Goal: Task Accomplishment & Management: Manage account settings

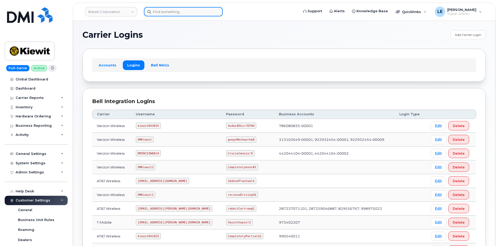
click at [181, 10] on input at bounding box center [183, 11] width 79 height 9
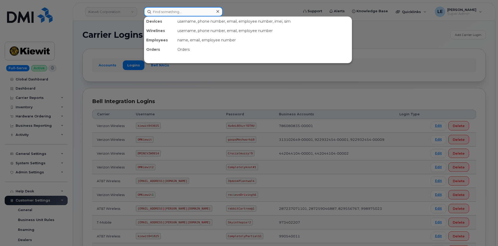
paste input "2014030113"
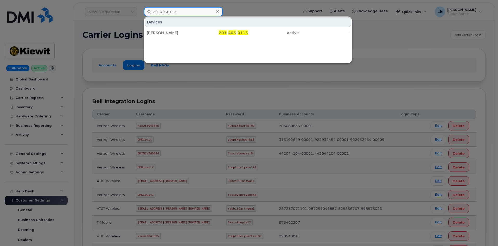
type input "2014030113"
click at [195, 39] on div "Devices JENNIFER BARRERA RAMOS 201 - 403 - 0113 active -" at bounding box center [248, 39] width 208 height 47
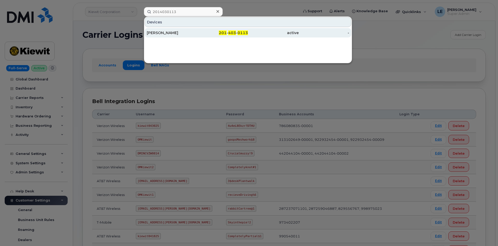
click at [195, 34] on div "JENNIFER BARRERA RAMOS" at bounding box center [172, 32] width 51 height 5
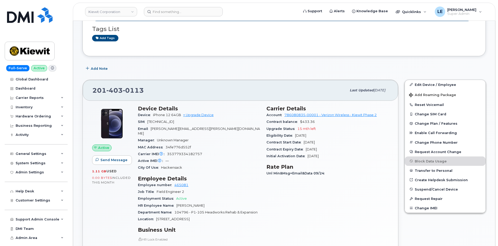
scroll to position [104, 0]
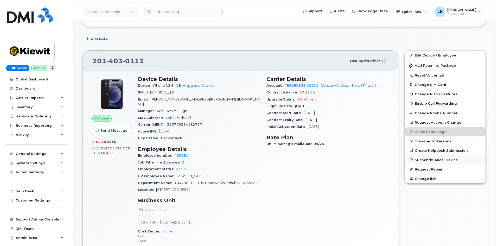
click at [427, 161] on span "Suspend/Cancel Device" at bounding box center [435, 160] width 43 height 4
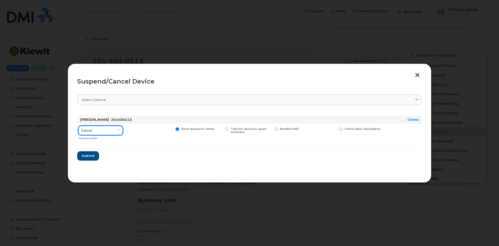
click at [109, 134] on select "Cancel Suspend - Reduced Rate Suspend - Full Rate Suspend - Lost Device/Stolen …" at bounding box center [100, 130] width 45 height 9
select select "[object Object]"
click at [78, 126] on select "Cancel Suspend - Reduced Rate Suspend - Full Rate Suspend - Lost Device/Stolen …" at bounding box center [100, 130] width 45 height 9
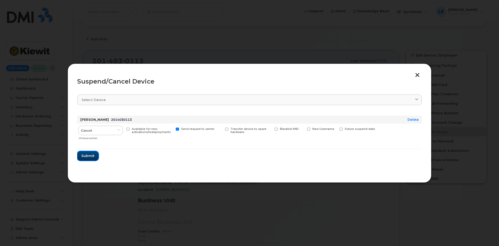
click at [93, 159] on button "Submit" at bounding box center [87, 155] width 21 height 9
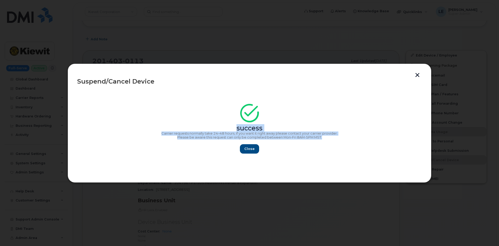
drag, startPoint x: 333, startPoint y: 136, endPoint x: 201, endPoint y: 123, distance: 132.2
click at [201, 123] on div "success Carrier requests normally take 24–48 hours, if you want it right away p…" at bounding box center [249, 130] width 345 height 47
copy div "success Carrier requests normally take 24–48 hours, if you want it right away p…"
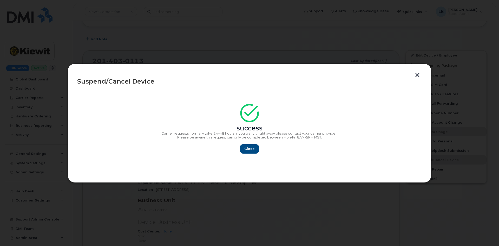
click at [261, 148] on div "Close" at bounding box center [249, 148] width 345 height 9
click at [255, 147] on button "Close" at bounding box center [249, 148] width 19 height 9
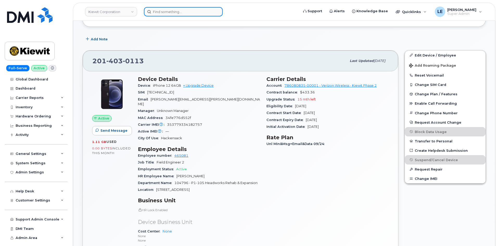
click at [178, 16] on input at bounding box center [183, 11] width 79 height 9
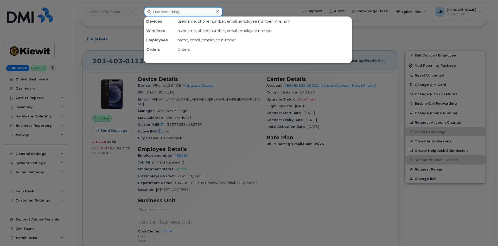
paste input "562-667-6975"
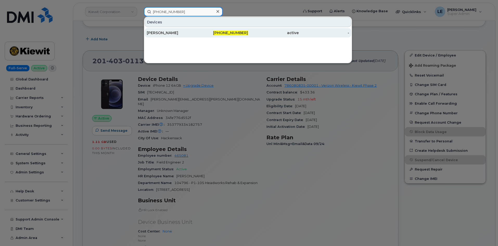
type input "562-667-6975"
click at [179, 35] on div "LUKAS MOSHER" at bounding box center [172, 32] width 51 height 5
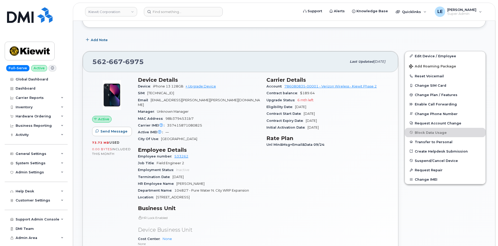
scroll to position [104, 0]
click at [426, 160] on span "Suspend/Cancel Device" at bounding box center [435, 160] width 43 height 4
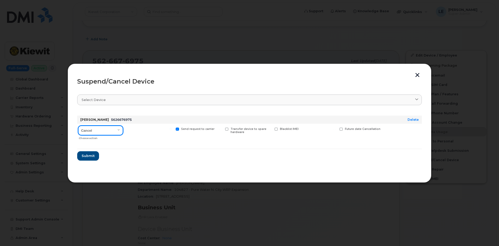
click at [115, 129] on select "Cancel Suspend - Reduced Rate Suspend - Full Rate Suspend - Lost Device/Stolen …" at bounding box center [100, 130] width 45 height 9
select select "[object Object]"
click at [78, 126] on select "Cancel Suspend - Reduced Rate Suspend - Full Rate Suspend - Lost Device/Stolen …" at bounding box center [100, 130] width 45 height 9
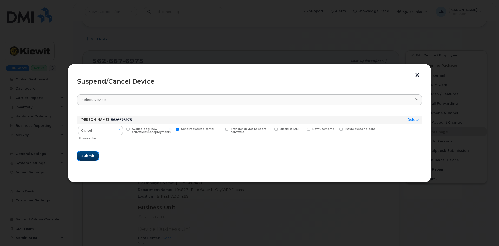
click at [92, 156] on span "Submit" at bounding box center [87, 155] width 13 height 5
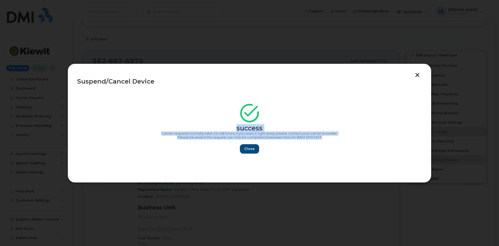
drag, startPoint x: 342, startPoint y: 136, endPoint x: 225, endPoint y: 118, distance: 118.2
click at [225, 118] on div "success Carrier requests normally take 24–48 hours, if you want it right away p…" at bounding box center [249, 130] width 345 height 47
copy div "success Carrier requests normally take 24–48 hours, if you want it right away p…"
click at [246, 153] on button "Close" at bounding box center [249, 148] width 19 height 9
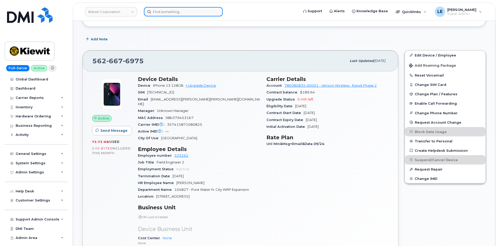
click at [153, 10] on input at bounding box center [183, 11] width 79 height 9
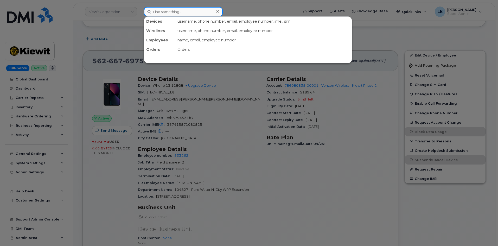
paste input "781-697-4180"
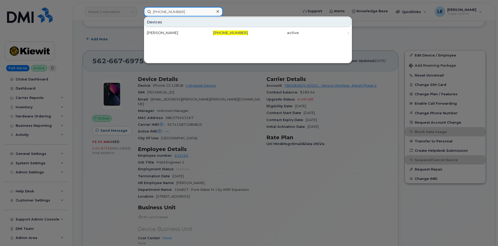
type input "781-697-4180"
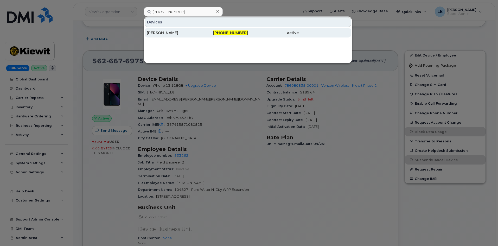
click at [175, 31] on div "[PERSON_NAME]" at bounding box center [172, 32] width 51 height 5
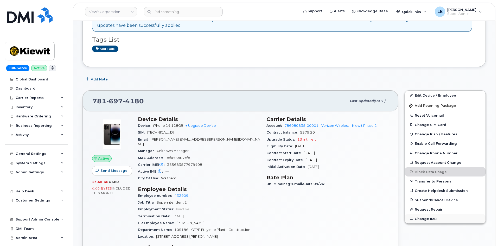
scroll to position [78, 0]
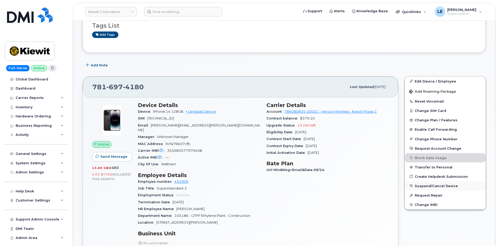
click at [425, 184] on span "Suspend/Cancel Device" at bounding box center [435, 186] width 43 height 4
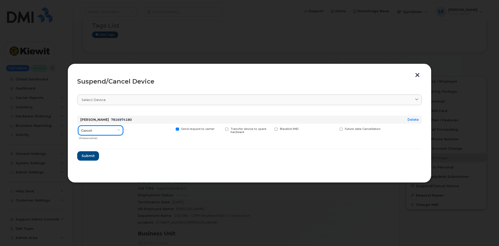
click at [99, 132] on select "Cancel Suspend - Reduced Rate Suspend - Full Rate Suspend - Lost Device/Stolen …" at bounding box center [100, 130] width 45 height 9
select select "[object Object]"
click at [78, 126] on select "Cancel Suspend - Reduced Rate Suspend - Full Rate Suspend - Lost Device/Stolen …" at bounding box center [100, 130] width 45 height 9
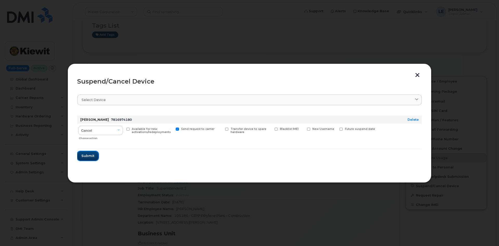
click at [93, 153] on button "Submit" at bounding box center [87, 155] width 21 height 9
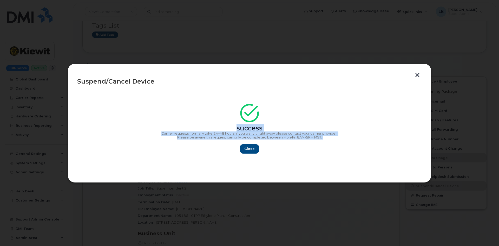
drag, startPoint x: 358, startPoint y: 140, endPoint x: 196, endPoint y: 125, distance: 163.2
click at [196, 125] on div "success Carrier requests normally take 24–48 hours, if you want it right away p…" at bounding box center [249, 130] width 345 height 47
copy div "success Carrier requests normally take 24–48 hours, if you want it right away p…"
click at [252, 154] on section "success Carrier requests normally take 24–48 hours, if you want it right away p…" at bounding box center [249, 131] width 345 height 83
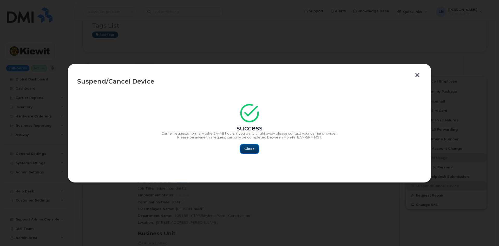
drag, startPoint x: 251, startPoint y: 149, endPoint x: 247, endPoint y: 146, distance: 4.6
click at [251, 150] on span "Close" at bounding box center [249, 148] width 10 height 5
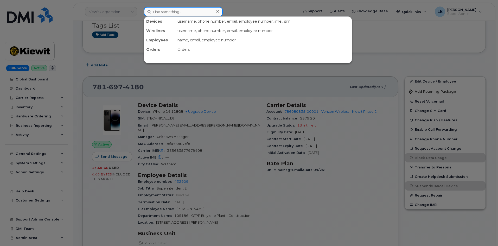
click at [167, 12] on input at bounding box center [183, 11] width 79 height 9
paste input "816-890-2983"
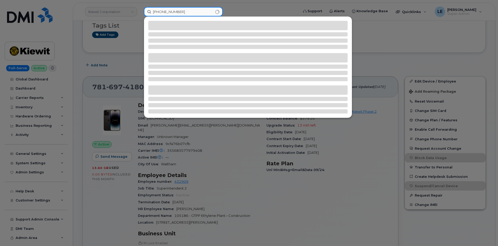
type input "816-890-2983"
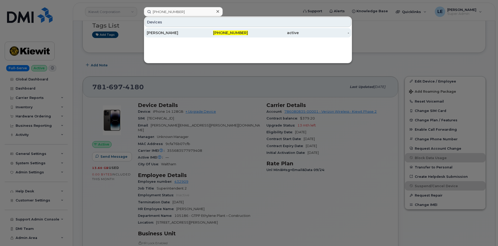
click at [198, 33] on div "816-890-2983" at bounding box center [222, 32] width 51 height 5
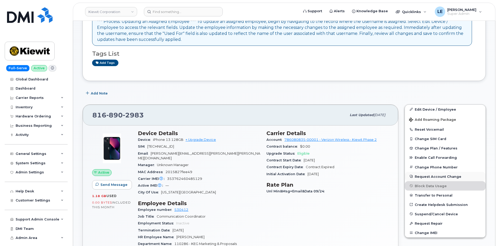
scroll to position [52, 0]
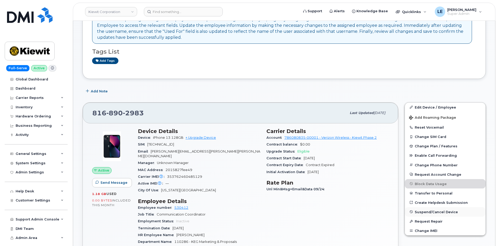
click at [427, 210] on span "Suspend/Cancel Device" at bounding box center [435, 212] width 43 height 4
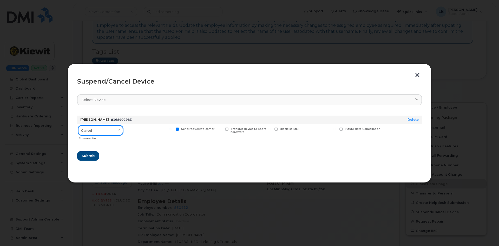
click at [81, 131] on select "Cancel Suspend - Reduced Rate Suspend - Full Rate Suspend - Lost Device/Stolen …" at bounding box center [100, 130] width 45 height 9
select select "[object Object]"
click at [78, 126] on select "Cancel Suspend - Reduced Rate Suspend - Full Rate Suspend - Lost Device/Stolen …" at bounding box center [100, 130] width 45 height 9
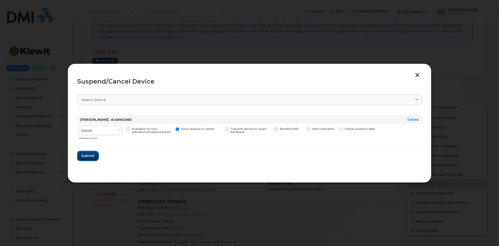
click at [89, 160] on button "Submit" at bounding box center [87, 155] width 21 height 9
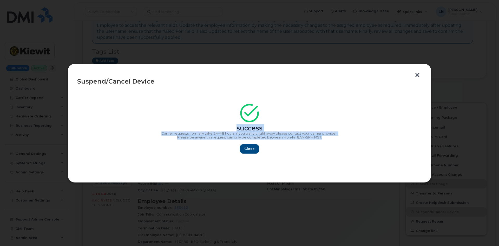
drag, startPoint x: 327, startPoint y: 137, endPoint x: 211, endPoint y: 128, distance: 116.0
click at [211, 128] on div "success Carrier requests normally take 24–48 hours, if you want it right away p…" at bounding box center [249, 130] width 345 height 47
copy div "success Carrier requests normally take 24–48 hours, if you want it right away p…"
click at [250, 147] on span "Close" at bounding box center [249, 148] width 10 height 5
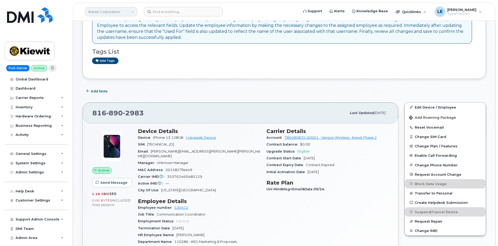
click at [100, 10] on link "Kiewit Corporation" at bounding box center [111, 11] width 52 height 9
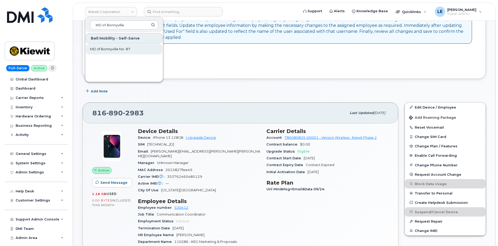
type input "MD of Bonnyville"
click at [103, 51] on link "MD of Bonnyville No. 87" at bounding box center [124, 49] width 76 height 10
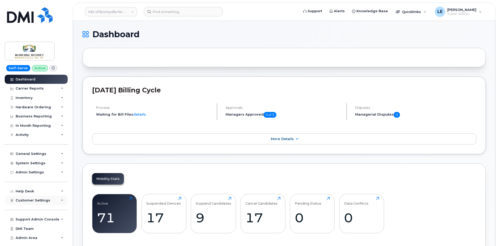
click at [32, 198] on span "Customer Settings" at bounding box center [33, 200] width 35 height 4
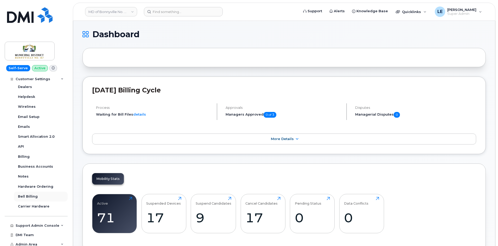
scroll to position [155, 0]
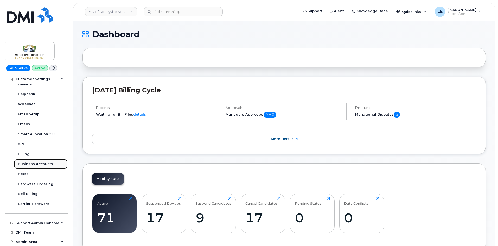
click at [36, 164] on div "Business Accounts" at bounding box center [35, 163] width 35 height 5
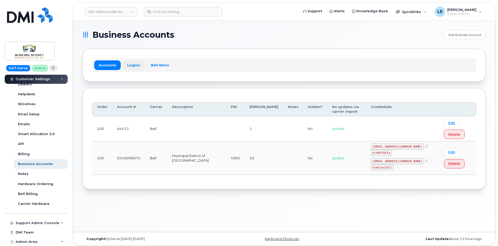
click at [132, 66] on link "Logins" at bounding box center [134, 64] width 22 height 9
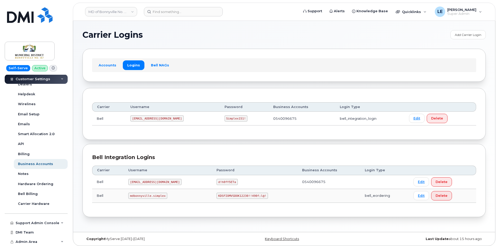
scroll to position [3, 0]
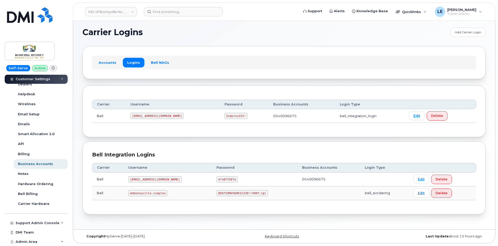
click at [147, 191] on code "mdbonnyville.simplex" at bounding box center [147, 193] width 39 height 6
copy code "mdbonnyville.simplex"
click at [216, 193] on code "KDSFIOMVSDOK12230!!490f;l@!" at bounding box center [241, 193] width 51 height 6
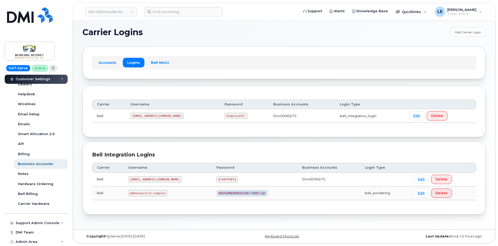
drag, startPoint x: 208, startPoint y: 193, endPoint x: 251, endPoint y: 193, distance: 43.2
click at [251, 193] on code "KDSFIOMVSDOK12230!!490f;l@!" at bounding box center [241, 193] width 51 height 6
copy code "KDSFIOMVSDOK12230!!490f;l@!"
click at [102, 8] on link "MD of Bonnyville No. 87" at bounding box center [111, 11] width 52 height 9
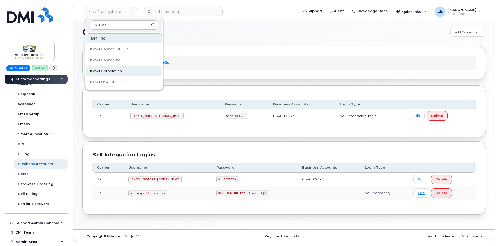
type input "kiewit"
click at [104, 69] on span "Kiewit Corporation" at bounding box center [106, 70] width 32 height 5
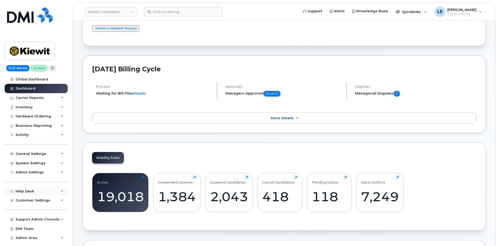
scroll to position [52, 0]
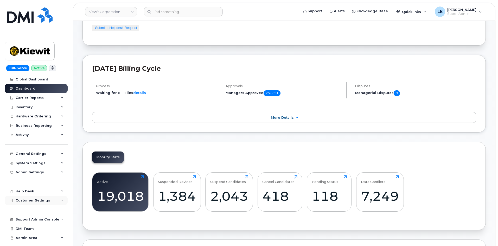
click at [35, 203] on div "Customer Settings" at bounding box center [36, 199] width 63 height 9
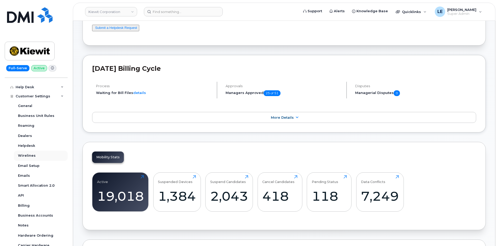
scroll to position [130, 0]
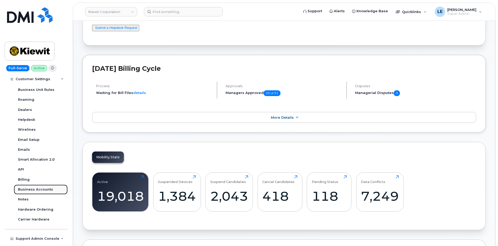
click at [41, 190] on div "Business Accounts" at bounding box center [35, 189] width 35 height 5
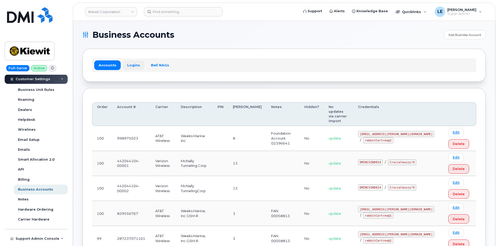
click at [130, 62] on link "Logins" at bounding box center [134, 64] width 22 height 9
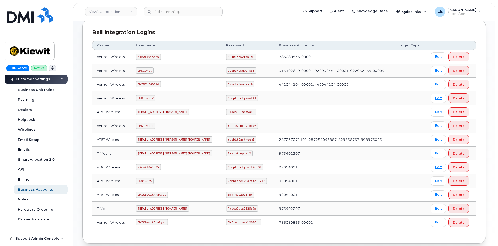
scroll to position [78, 0]
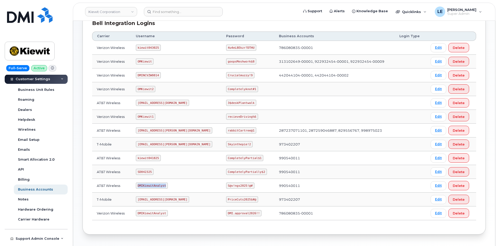
drag, startPoint x: 141, startPoint y: 185, endPoint x: 166, endPoint y: 185, distance: 25.2
click at [166, 185] on code "DMIKiewitAnalyst" at bounding box center [152, 185] width 32 height 6
copy code "DMIKiewitAnalyst"
drag, startPoint x: 211, startPoint y: 184, endPoint x: 233, endPoint y: 185, distance: 22.1
click at [233, 185] on code "S@v!ngs2025!@#" at bounding box center [240, 185] width 28 height 6
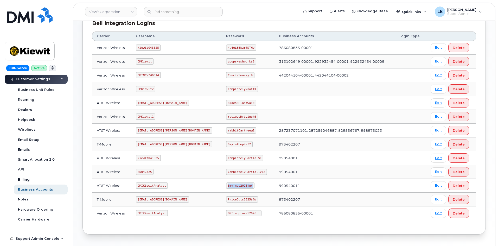
copy code "S@v!ngs2025!@#"
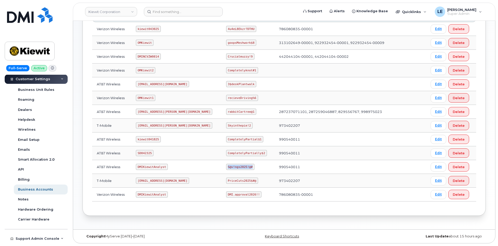
scroll to position [71, 0]
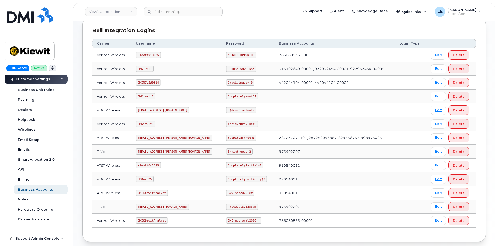
click at [122, 102] on td "Verizon Wireless" at bounding box center [111, 96] width 39 height 14
drag, startPoint x: 143, startPoint y: 192, endPoint x: 175, endPoint y: 193, distance: 32.3
click at [175, 193] on td "DMIKiewitAnalyst" at bounding box center [176, 193] width 90 height 14
click at [146, 181] on code "SD042325" at bounding box center [145, 179] width 18 height 6
click at [140, 179] on code "SD042325" at bounding box center [145, 179] width 18 height 6
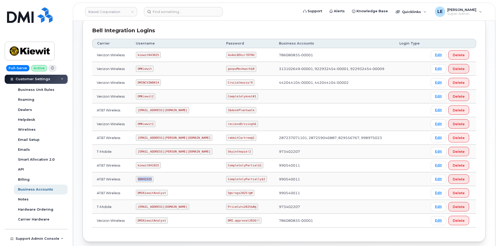
drag, startPoint x: 141, startPoint y: 179, endPoint x: 153, endPoint y: 180, distance: 12.0
click at [153, 180] on code "SD042325" at bounding box center [145, 179] width 18 height 6
copy code "SD042325"
drag, startPoint x: 211, startPoint y: 179, endPoint x: 245, endPoint y: 179, distance: 34.1
click at [245, 179] on code "CompletelyPartially$2" at bounding box center [246, 179] width 41 height 6
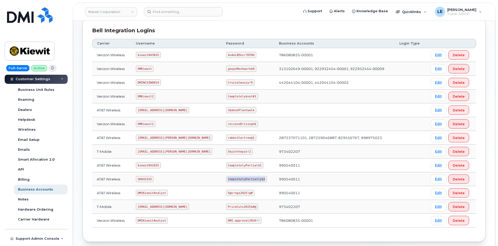
copy code "CompletelyPartially$2"
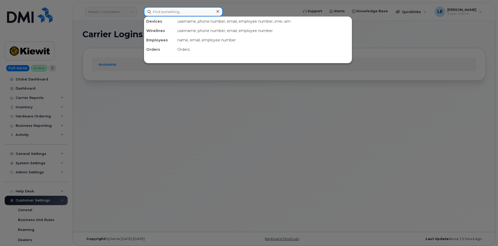
click at [166, 14] on input at bounding box center [183, 11] width 79 height 9
paste input "8172871912"
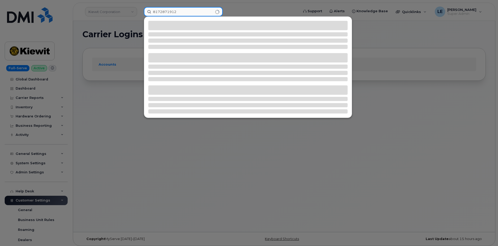
type input "8172871912"
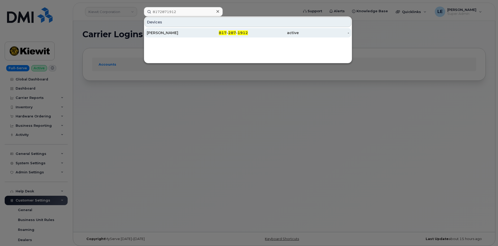
click at [166, 33] on div "[PERSON_NAME]" at bounding box center [172, 32] width 51 height 5
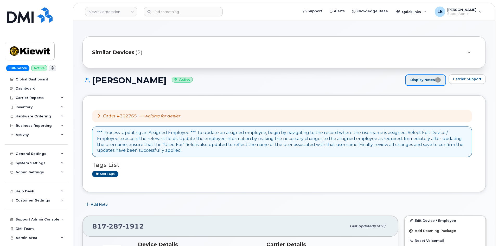
click at [413, 77] on link "Display Notes 1" at bounding box center [425, 79] width 41 height 11
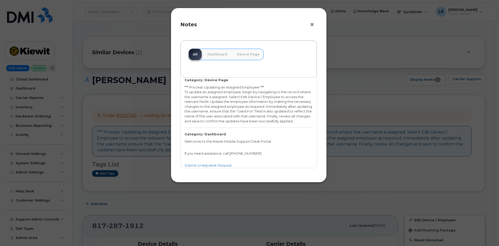
click at [314, 23] on button "×" at bounding box center [313, 25] width 7 height 8
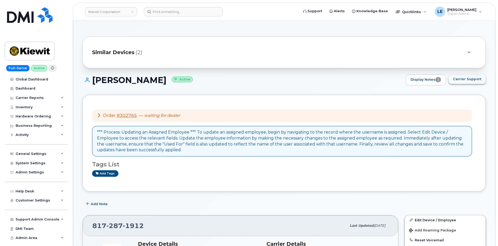
click at [469, 80] on span "Carrier Support" at bounding box center [467, 78] width 28 height 5
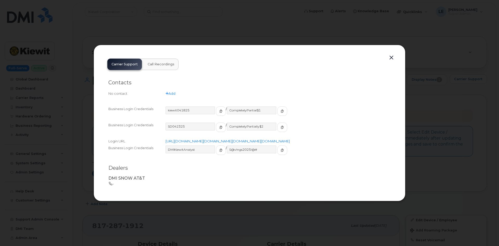
click at [392, 54] on button "button" at bounding box center [392, 57] width 8 height 7
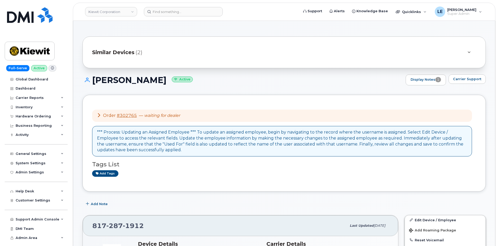
click at [179, 6] on header "Kiewit Corporation Support Alerts Knowledge Base Quicklinks Suspend / Cancel De…" at bounding box center [284, 12] width 422 height 18
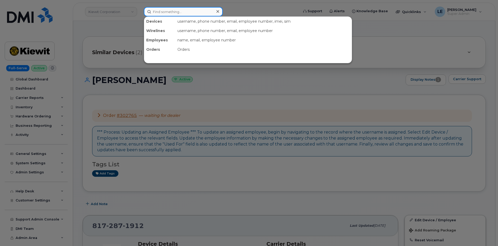
click at [176, 11] on input at bounding box center [183, 11] width 79 height 9
paste input "8172871912"
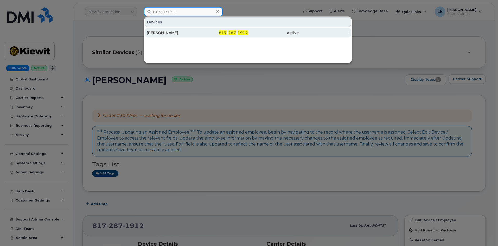
type input "8172871912"
click at [172, 29] on div "[PERSON_NAME]" at bounding box center [172, 32] width 51 height 9
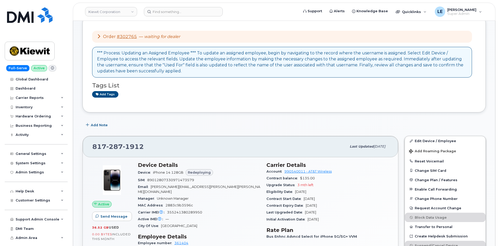
scroll to position [78, 0]
click at [120, 147] on span "287" at bounding box center [114, 146] width 16 height 8
copy span "817 287 1912"
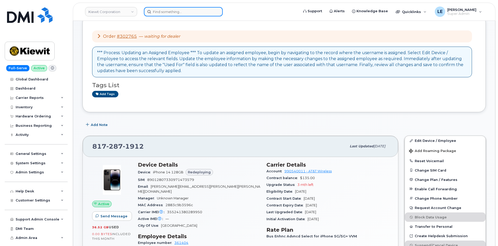
click at [169, 13] on input at bounding box center [183, 11] width 79 height 9
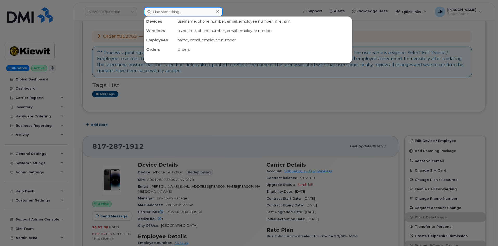
paste input "[PERSON_NAME][EMAIL_ADDRESS][DOMAIN_NAME]"
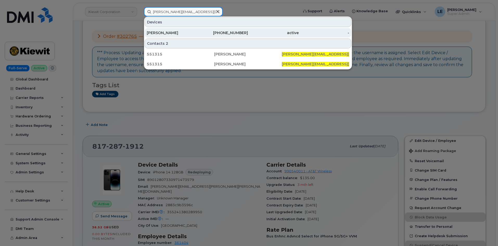
type input "[PERSON_NAME][EMAIL_ADDRESS][DOMAIN_NAME]"
click at [172, 33] on div "[PERSON_NAME]" at bounding box center [172, 32] width 51 height 5
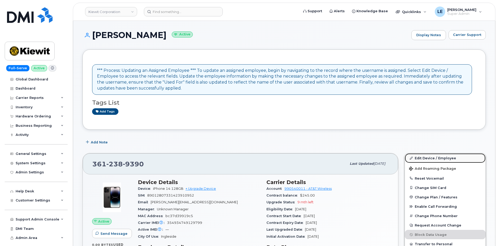
click at [411, 158] on icon at bounding box center [410, 157] width 3 height 3
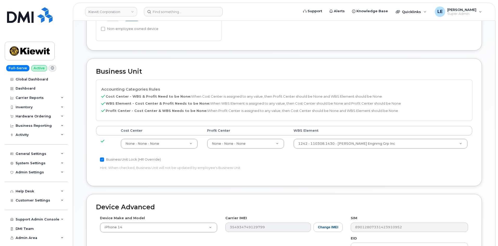
scroll to position [208, 0]
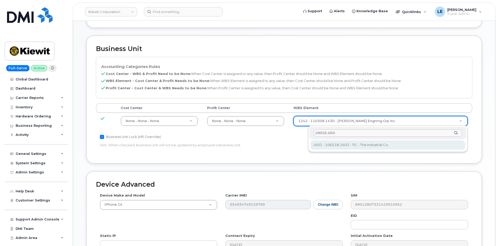
type input "106518.1603"
type input "36058821"
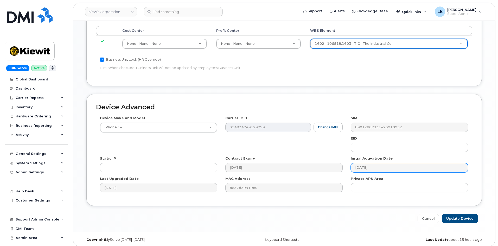
scroll to position [289, 0]
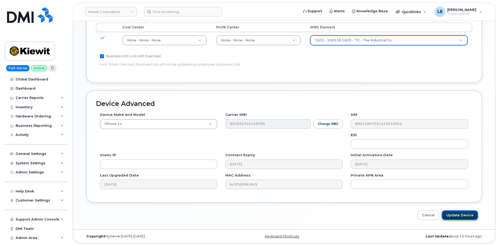
click at [462, 217] on input "Update Device" at bounding box center [459, 215] width 36 height 10
type input "Saving..."
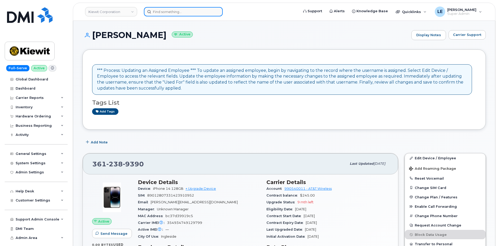
click at [191, 8] on input at bounding box center [183, 11] width 79 height 9
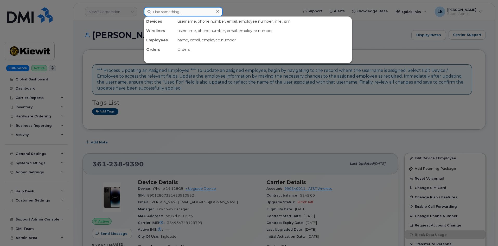
paste input "106518.1603"
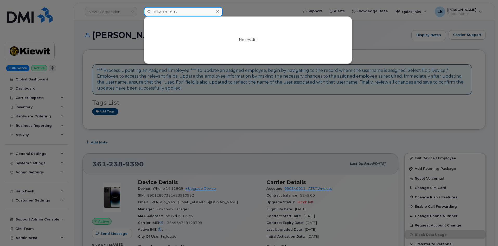
click at [175, 15] on input "106518.1603" at bounding box center [183, 11] width 79 height 9
click at [175, 14] on input "106518.1603" at bounding box center [183, 11] width 79 height 9
click at [174, 14] on input "106518.1603" at bounding box center [183, 11] width 79 height 9
paste input "(301) 467-0014"
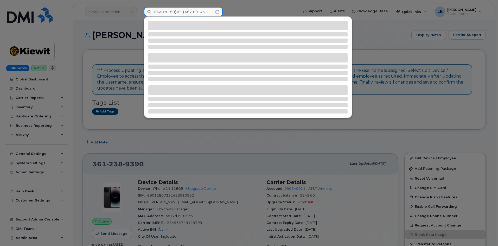
paste input "(301) 467-0014"
type input "(301) 467-0014"
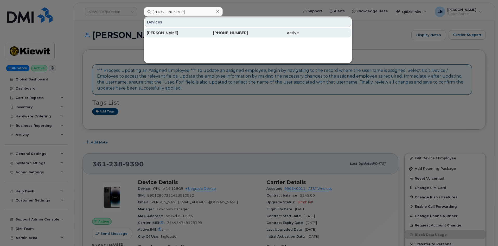
click at [239, 36] on div "301-467-0014" at bounding box center [222, 32] width 51 height 9
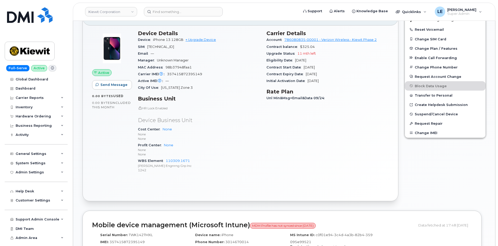
scroll to position [156, 0]
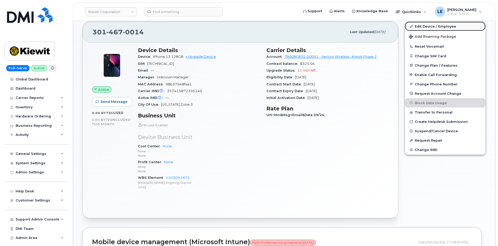
click at [417, 28] on link "Edit Device / Employee" at bounding box center [444, 26] width 81 height 9
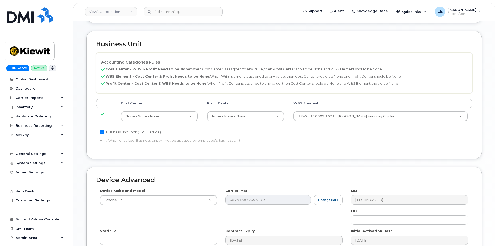
scroll to position [182, 0]
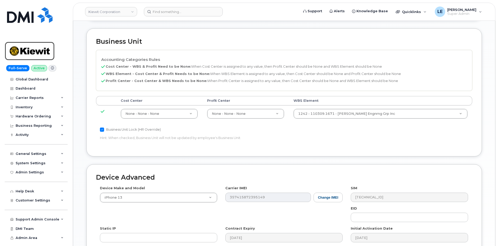
click at [31, 52] on img at bounding box center [30, 50] width 40 height 15
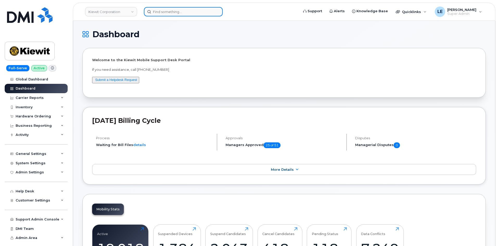
click at [204, 8] on input at bounding box center [183, 11] width 79 height 9
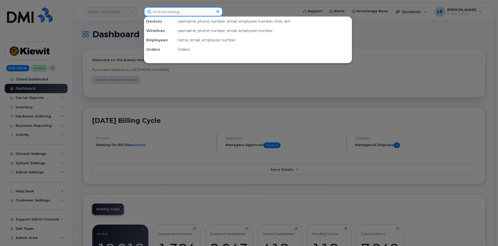
paste input "105473.1321"
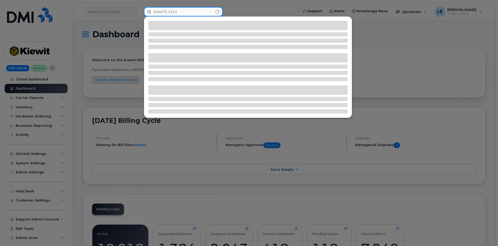
type input "105473.1321"
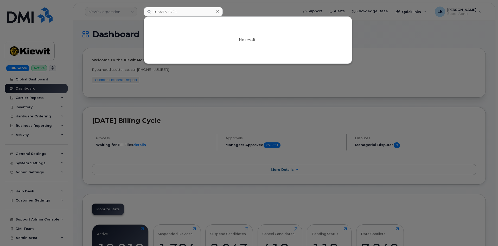
click at [219, 10] on icon at bounding box center [217, 11] width 3 height 3
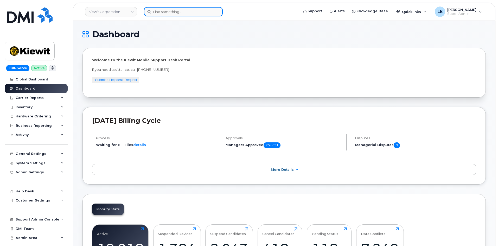
click at [209, 12] on input at bounding box center [183, 11] width 79 height 9
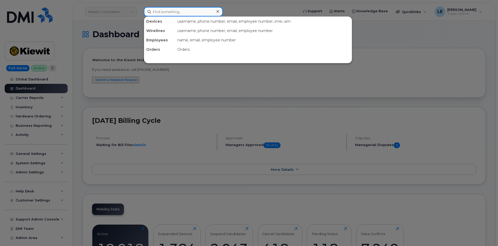
paste input "301) 467-0014"
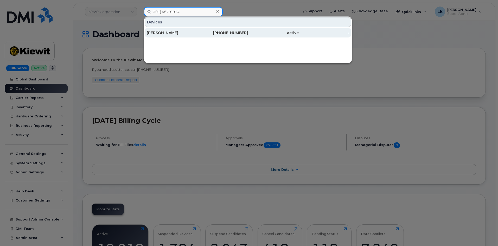
type input "301) 467-0014"
click at [200, 32] on div "301-467-0014" at bounding box center [222, 32] width 51 height 5
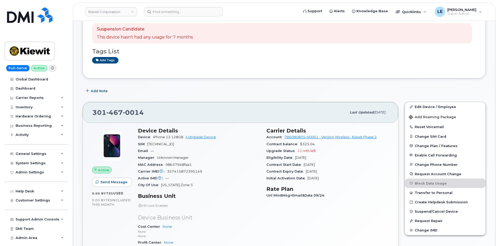
scroll to position [78, 0]
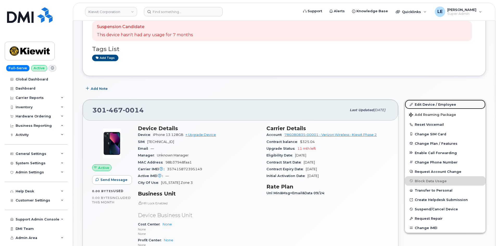
click at [447, 104] on link "Edit Device / Employee" at bounding box center [444, 104] width 81 height 9
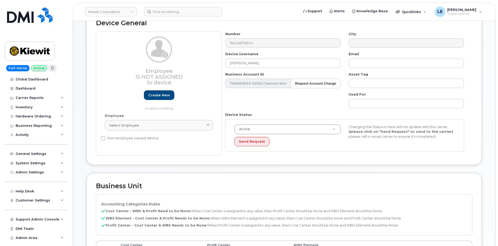
scroll to position [182, 0]
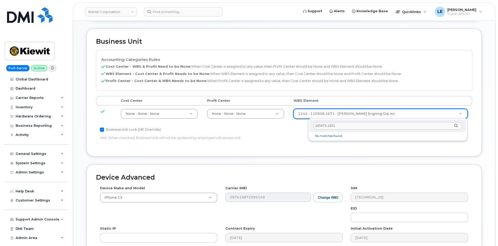
type input "105473.1321"
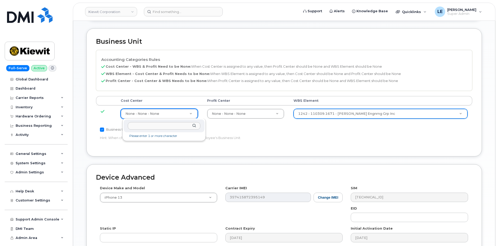
type input "105473.1321"
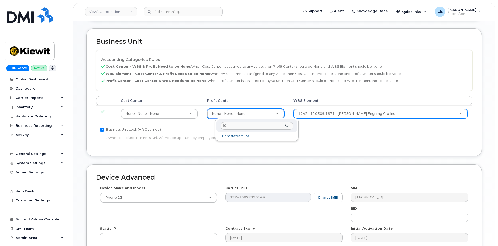
type input "1"
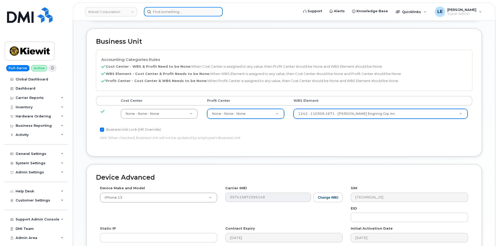
click at [164, 7] on input at bounding box center [183, 11] width 79 height 9
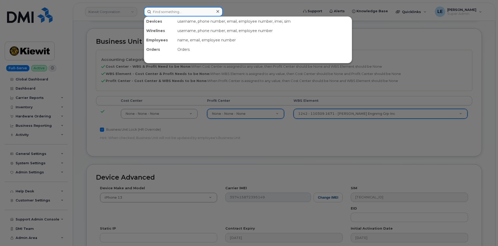
paste input "302818"
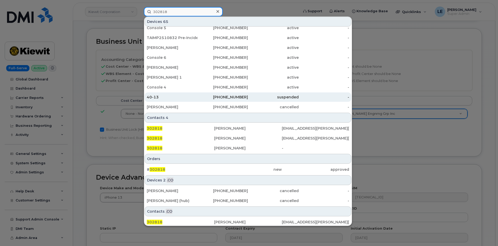
scroll to position [115, 0]
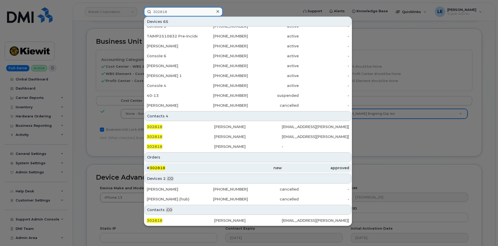
type input "302818"
click at [189, 165] on div "# 302818" at bounding box center [180, 167] width 67 height 5
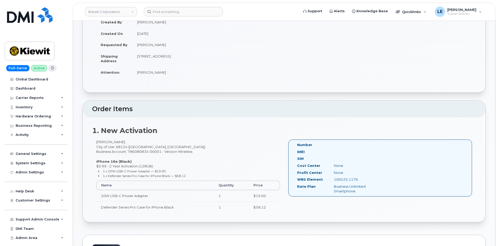
scroll to position [78, 0]
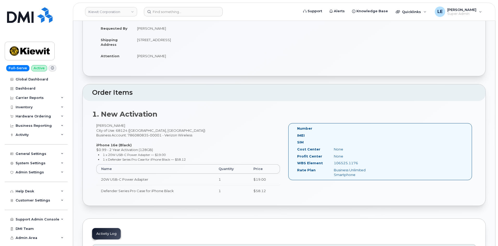
click at [155, 56] on td "[PERSON_NAME]" at bounding box center [206, 55] width 148 height 11
click at [163, 15] on input at bounding box center [183, 11] width 79 height 9
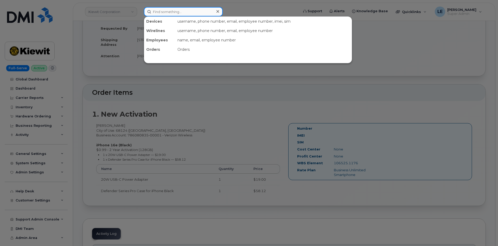
paste input "302817"
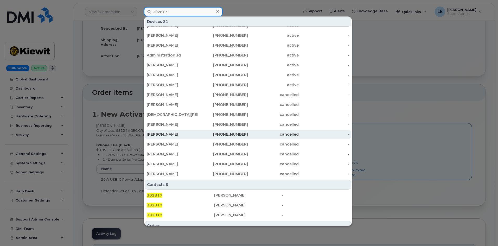
scroll to position [115, 0]
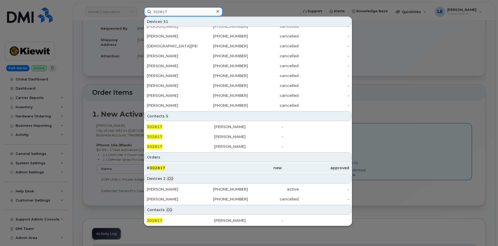
type input "302817"
click at [186, 167] on div "# 302817" at bounding box center [180, 167] width 67 height 5
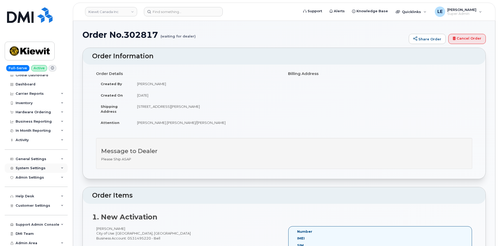
scroll to position [5, 0]
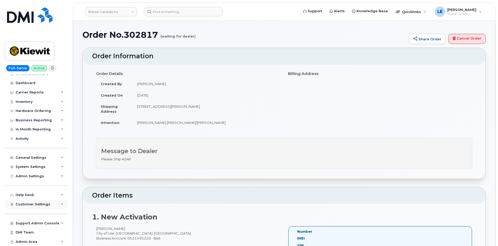
click at [33, 204] on span "Customer Settings" at bounding box center [33, 204] width 35 height 4
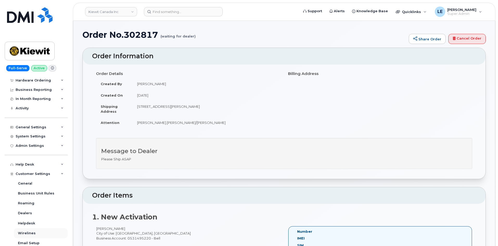
scroll to position [83, 0]
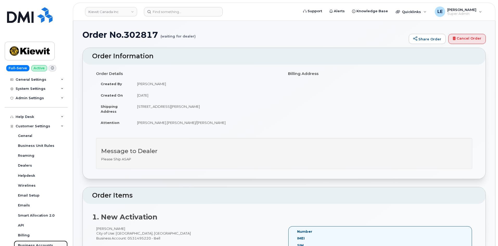
click at [58, 244] on link "Business Accounts" at bounding box center [41, 245] width 54 height 10
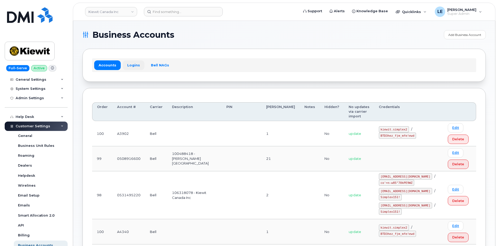
click at [136, 65] on link "Logins" at bounding box center [134, 64] width 22 height 9
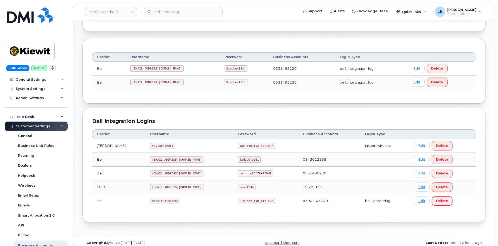
scroll to position [56, 0]
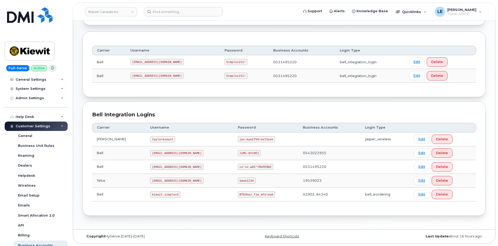
click at [150, 194] on code "kiewit.simplex2" at bounding box center [165, 194] width 30 height 6
drag, startPoint x: 142, startPoint y: 194, endPoint x: 166, endPoint y: 195, distance: 23.7
click at [166, 195] on code "kiewit.simplex2" at bounding box center [165, 194] width 30 height 6
copy code "kiewit.simplex2"
click at [255, 215] on div "Bell Integration Logins Carrier Username Password Business Accounts Login Type …" at bounding box center [283, 158] width 403 height 114
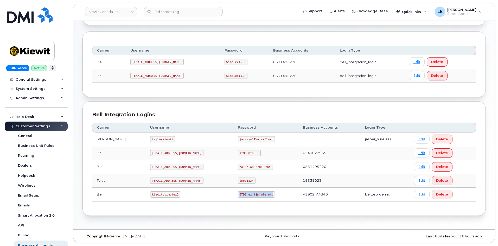
copy code "BTD3hez_fjm_mfe!ewd"
drag, startPoint x: 221, startPoint y: 195, endPoint x: 251, endPoint y: 195, distance: 29.9
click at [251, 195] on code "BTD3hez_fjm_mfe!ewd" at bounding box center [256, 194] width 37 height 6
click at [117, 14] on link "Kiewit Canada Inc" at bounding box center [111, 11] width 52 height 9
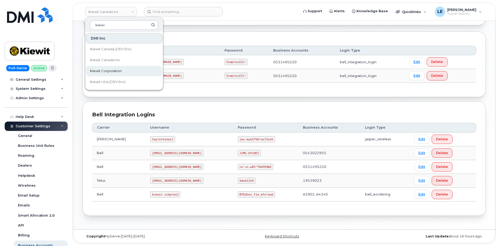
type input "kiewi"
click at [128, 72] on link "Kiewit Corporation" at bounding box center [124, 71] width 76 height 10
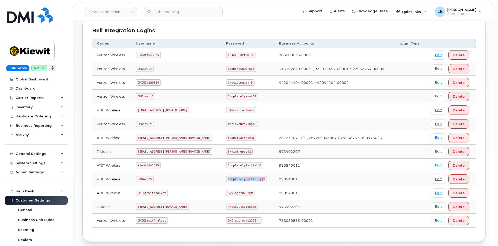
scroll to position [130, 0]
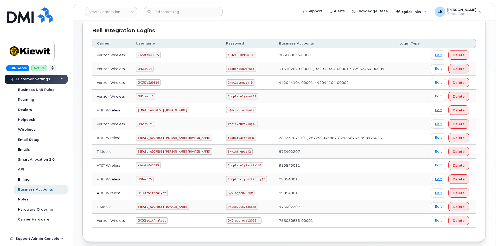
click at [128, 13] on link "Kiewit Corporation" at bounding box center [111, 11] width 52 height 9
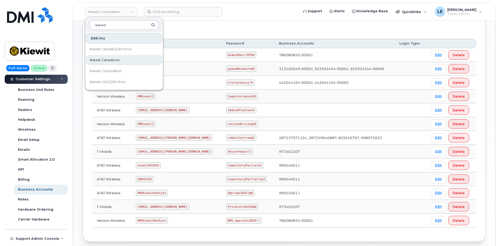
type input "kiewit"
click at [122, 62] on link "Kiewit Canada Inc" at bounding box center [124, 60] width 76 height 10
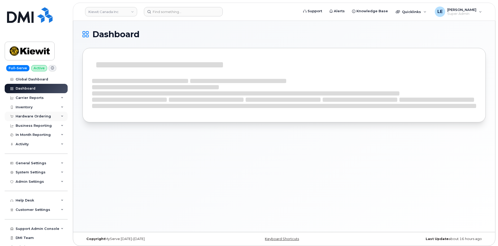
click at [38, 118] on div "Hardware Ordering" at bounding box center [33, 116] width 35 height 4
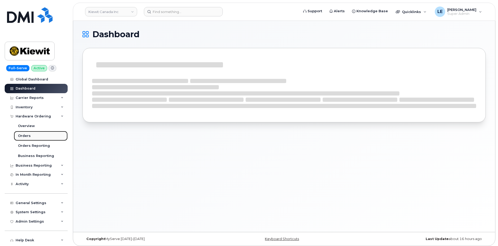
click at [36, 134] on link "Orders" at bounding box center [41, 136] width 54 height 10
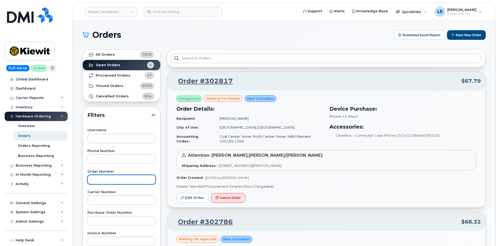
click at [111, 178] on input "text" at bounding box center [121, 179] width 68 height 9
paste input "302817"
type input "302817"
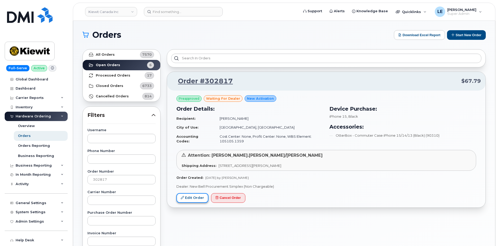
click at [192, 198] on link "Edit Order" at bounding box center [192, 198] width 32 height 10
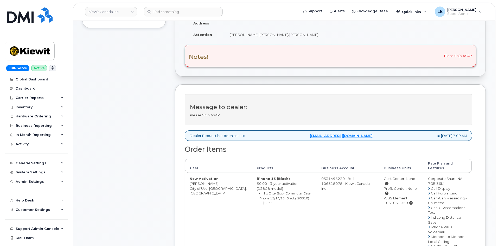
scroll to position [52, 0]
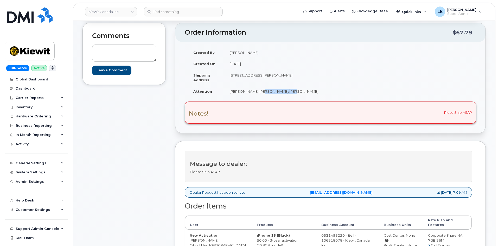
drag, startPoint x: 258, startPoint y: 92, endPoint x: 283, endPoint y: 92, distance: 24.2
click at [283, 92] on td "[PERSON_NAME].[PERSON_NAME]/[PERSON_NAME]" at bounding box center [275, 91] width 101 height 11
copy td "[PERSON_NAME]"
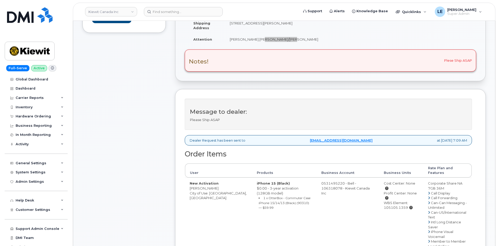
scroll to position [130, 0]
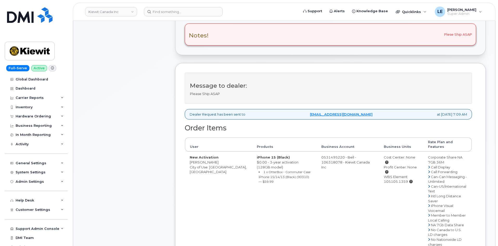
drag, startPoint x: 375, startPoint y: 167, endPoint x: 400, endPoint y: 168, distance: 24.2
click at [400, 168] on td "Cost Center: None Profit Center: None WBS Element: 105105.1359" at bounding box center [401, 222] width 44 height 142
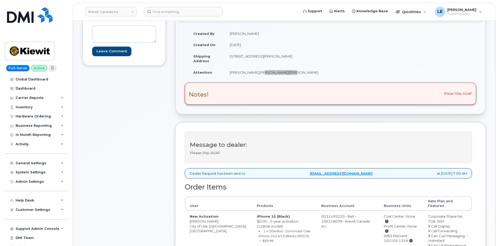
scroll to position [52, 0]
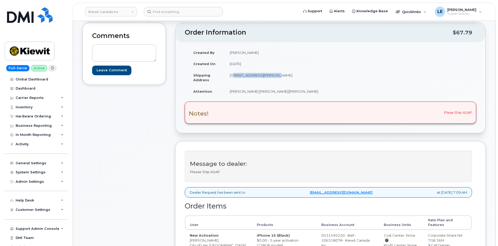
drag, startPoint x: 230, startPoint y: 76, endPoint x: 266, endPoint y: 75, distance: 36.7
click at [266, 75] on td "[STREET_ADDRESS][PERSON_NAME]" at bounding box center [275, 77] width 101 height 16
copy td "[STREET_ADDRESS][PERSON_NAME]"
drag, startPoint x: 289, startPoint y: 75, endPoint x: 304, endPoint y: 75, distance: 14.6
click at [304, 75] on td "[STREET_ADDRESS][PERSON_NAME]" at bounding box center [275, 77] width 101 height 16
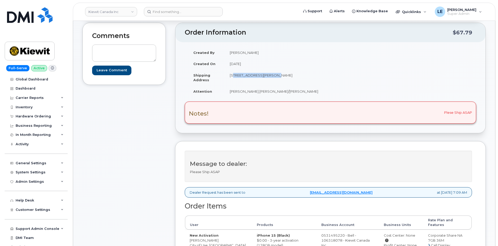
copy td "M5E1N1"
drag, startPoint x: 257, startPoint y: 92, endPoint x: 283, endPoint y: 92, distance: 26.3
click at [283, 92] on td "[PERSON_NAME].[PERSON_NAME]/[PERSON_NAME]" at bounding box center [275, 91] width 101 height 11
copy td "[PERSON_NAME]"
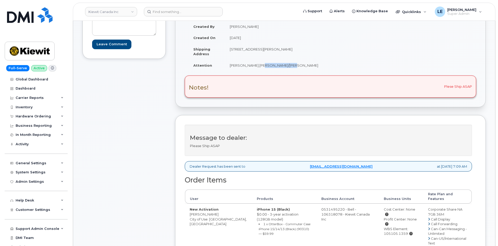
drag, startPoint x: 375, startPoint y: 219, endPoint x: 400, endPoint y: 220, distance: 24.2
copy div "105105.1359"
drag, startPoint x: 257, startPoint y: 64, endPoint x: 283, endPoint y: 66, distance: 26.0
click at [284, 66] on td "[PERSON_NAME].[PERSON_NAME]/[PERSON_NAME]" at bounding box center [275, 65] width 101 height 11
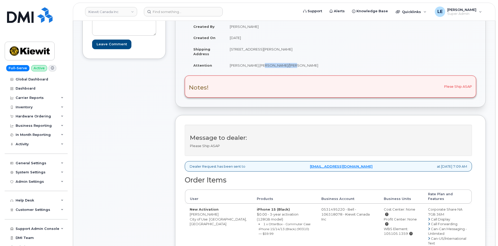
copy td "[PERSON_NAME]"
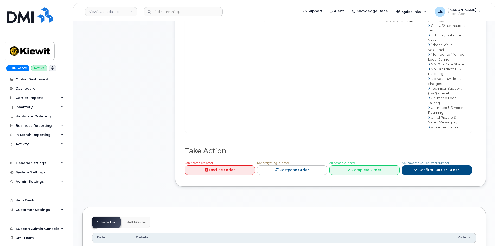
scroll to position [338, 0]
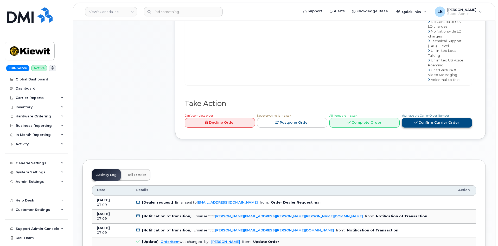
click at [433, 119] on link "Confirm Carrier Order" at bounding box center [436, 123] width 70 height 10
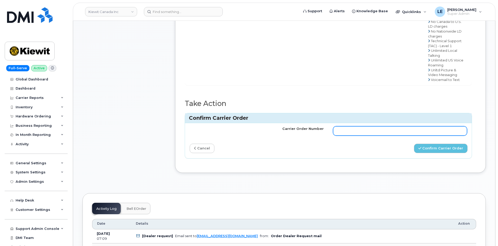
drag, startPoint x: 391, startPoint y: 131, endPoint x: 388, endPoint y: 128, distance: 3.7
click at [390, 131] on td at bounding box center [399, 131] width 143 height 16
click at [388, 128] on input "Carrier Order Number" at bounding box center [400, 130] width 134 height 9
paste input "3026809"
type input "3026809"
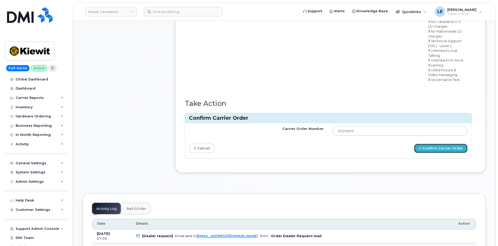
click at [437, 145] on button "Confirm Carrier Order" at bounding box center [441, 148] width 54 height 10
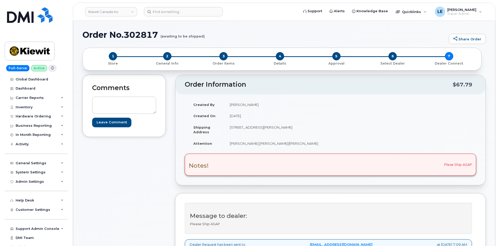
click at [420, 104] on div "Created By [PERSON_NAME] Created On [DATE] Shipping Address [STREET_ADDRESS][PE…" at bounding box center [330, 126] width 291 height 55
click at [166, 9] on input at bounding box center [183, 11] width 79 height 9
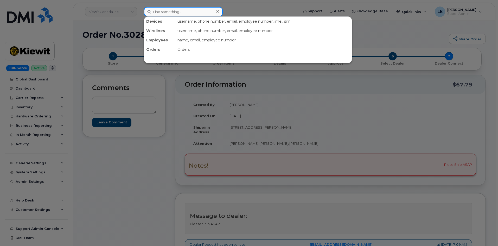
paste input "5189486447"
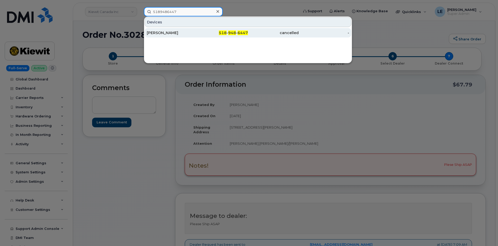
type input "5189486447"
drag, startPoint x: 175, startPoint y: 31, endPoint x: 170, endPoint y: 32, distance: 4.7
click at [175, 32] on div "[PERSON_NAME]" at bounding box center [172, 32] width 51 height 5
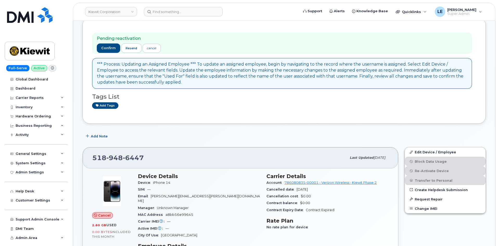
scroll to position [52, 0]
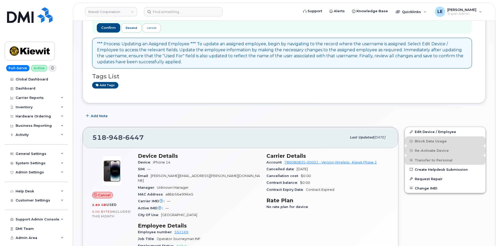
click at [119, 139] on span "948" at bounding box center [114, 137] width 16 height 8
copy span "518 948 6447"
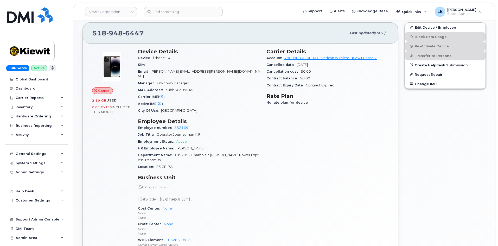
scroll to position [156, 0]
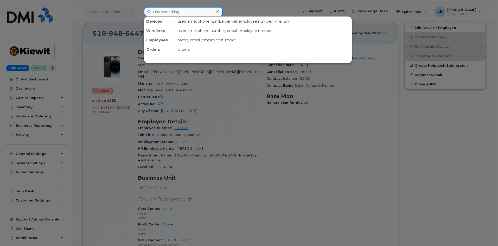
click at [176, 11] on input at bounding box center [183, 11] width 79 height 9
paste input "7075155743"
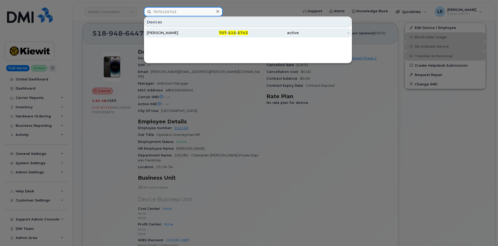
type input "7075155743"
click at [181, 31] on div "RODNEY KIEFER" at bounding box center [172, 32] width 51 height 5
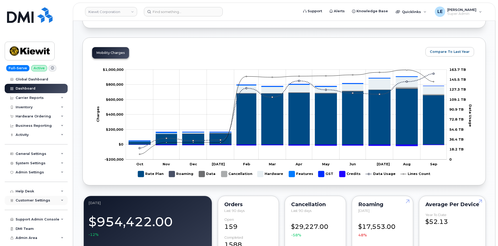
scroll to position [260, 0]
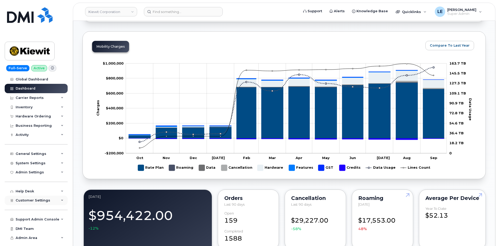
click at [29, 202] on span "Customer Settings" at bounding box center [33, 200] width 35 height 4
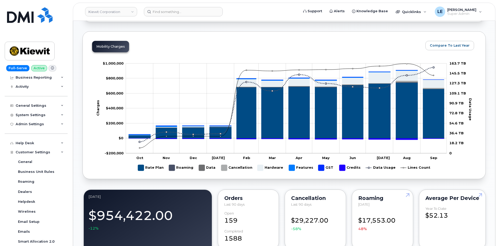
scroll to position [130, 0]
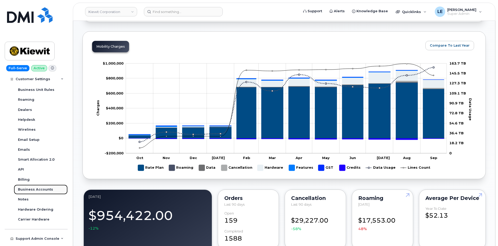
click at [36, 190] on div "Business Accounts" at bounding box center [35, 189] width 35 height 5
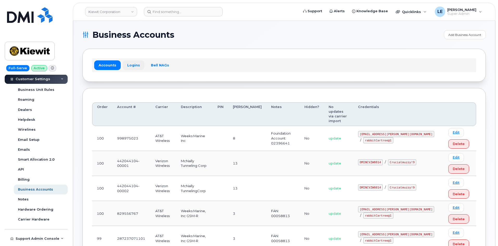
click at [132, 65] on link "Logins" at bounding box center [134, 64] width 22 height 9
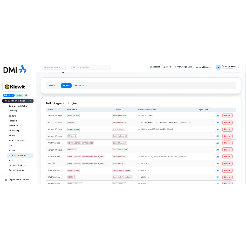
scroll to position [26, 0]
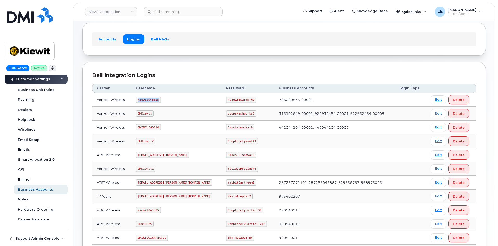
drag, startPoint x: 141, startPoint y: 99, endPoint x: 160, endPoint y: 99, distance: 18.5
click at [160, 99] on code "kiewit043025" at bounding box center [148, 99] width 25 height 6
copy code "kiewit043025"
drag, startPoint x: 211, startPoint y: 100, endPoint x: 235, endPoint y: 99, distance: 23.4
click at [235, 99] on code "4u4eL8Ekzr?DTHU" at bounding box center [241, 99] width 30 height 6
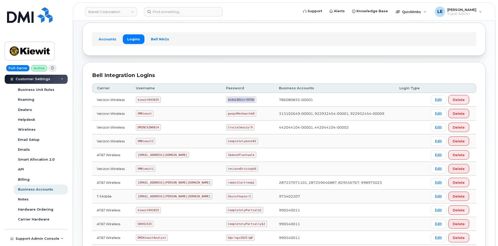
copy code "4u4eL8Ekzr?DTHU"
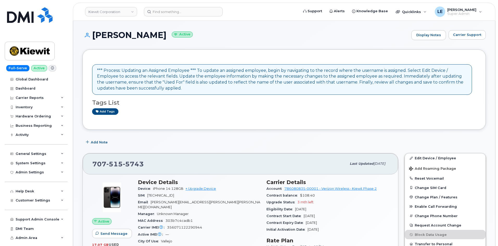
click at [118, 165] on span "515" at bounding box center [114, 164] width 16 height 8
copy span "[PHONE_NUMBER]"
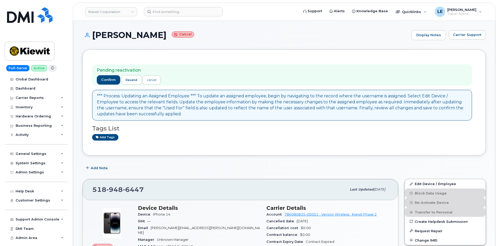
click at [221, 220] on div "SIM —" at bounding box center [199, 221] width 122 height 7
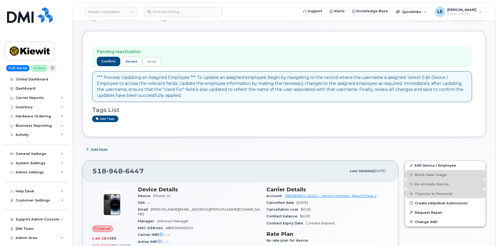
scroll to position [26, 0]
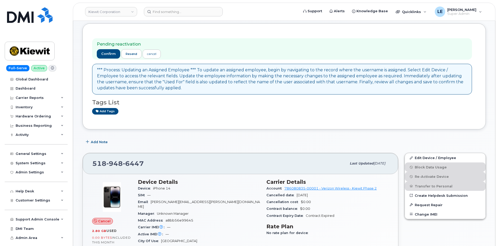
click at [105, 161] on span "518 948 6447" at bounding box center [117, 163] width 51 height 8
copy span "518 948 6447"
click at [98, 167] on span "518 948 6447" at bounding box center [117, 163] width 51 height 8
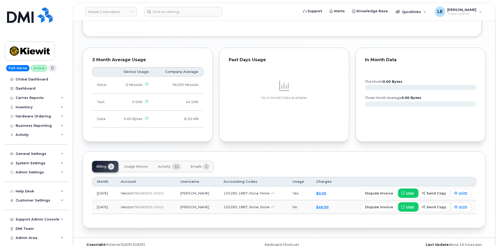
scroll to position [448, 0]
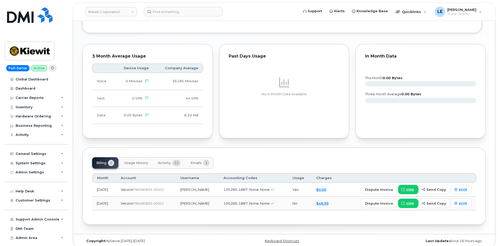
click at [162, 160] on button "Activity 12" at bounding box center [169, 162] width 31 height 11
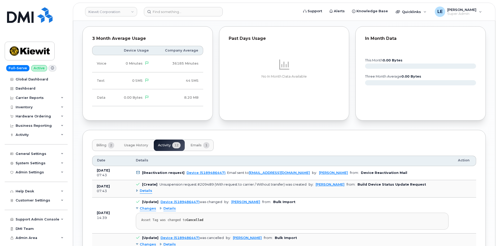
scroll to position [474, 0]
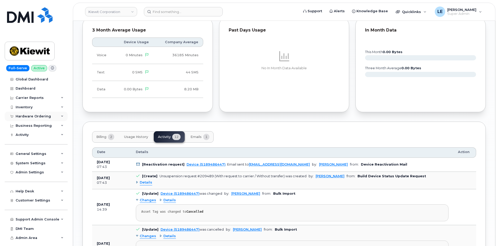
click at [34, 120] on div "Hardware Ordering" at bounding box center [36, 116] width 63 height 9
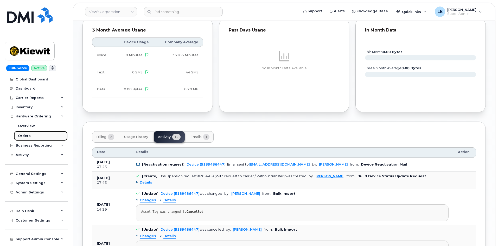
click at [31, 136] on link "Orders" at bounding box center [41, 136] width 54 height 10
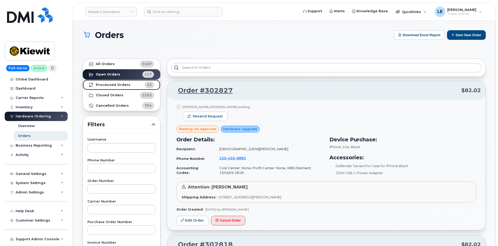
click at [121, 83] on strong "Processed Orders" at bounding box center [113, 85] width 35 height 4
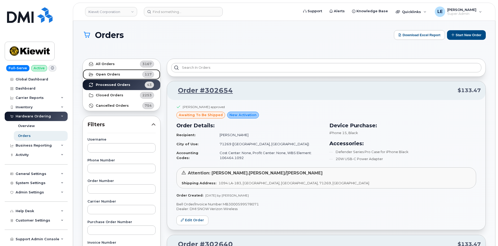
click at [123, 75] on link "Open Orders 117" at bounding box center [121, 74] width 77 height 10
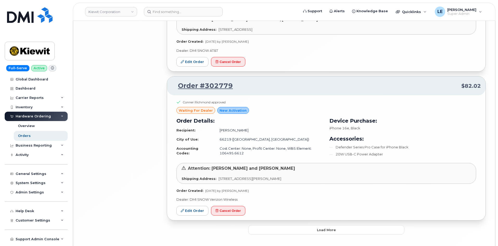
scroll to position [1048, 0]
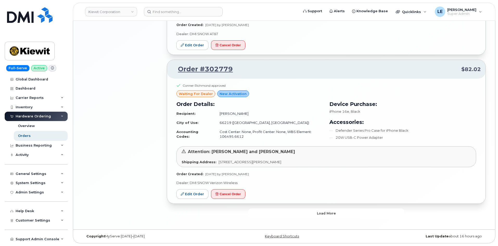
click at [312, 214] on button "Load more" at bounding box center [326, 212] width 156 height 9
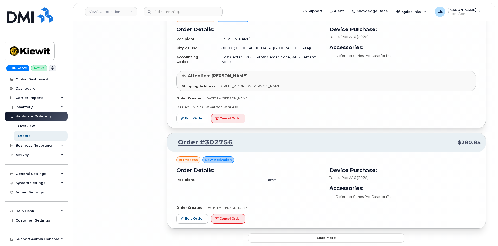
scroll to position [2166, 0]
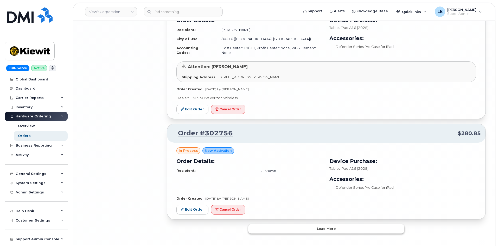
click at [280, 227] on button "Load more" at bounding box center [326, 228] width 156 height 9
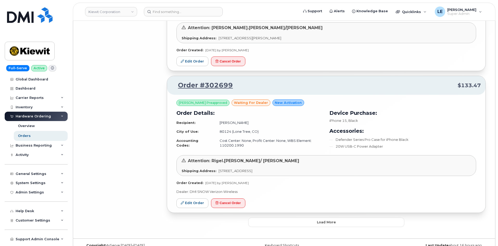
scroll to position [3312, 0]
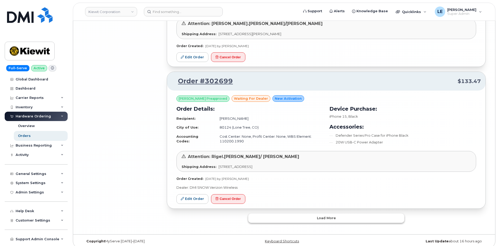
click at [297, 213] on button "Load more" at bounding box center [326, 217] width 156 height 9
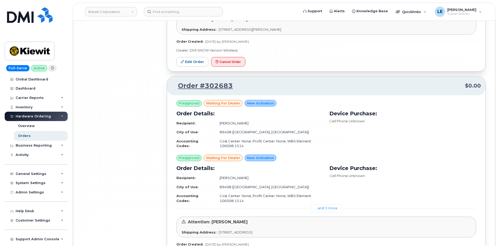
scroll to position [4504, 0]
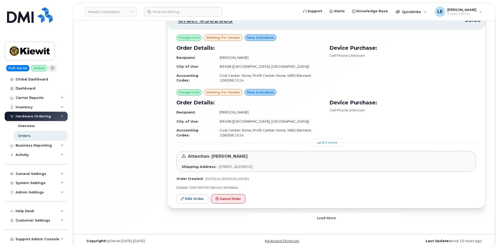
click at [292, 213] on button "Load more" at bounding box center [326, 217] width 156 height 9
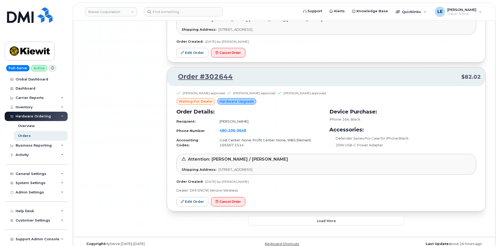
scroll to position [5702, 0]
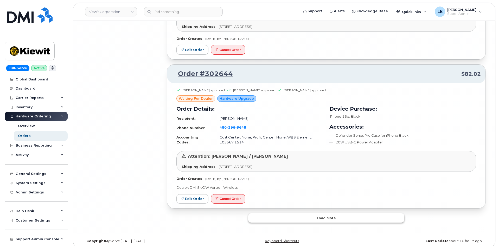
click at [295, 216] on button "Load more" at bounding box center [326, 217] width 156 height 9
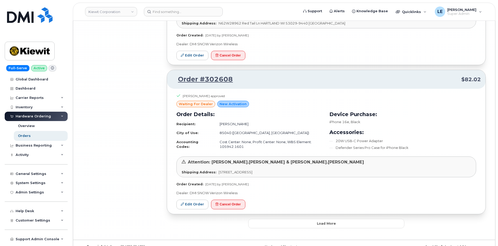
scroll to position [6863, 0]
click at [291, 218] on button "Load more" at bounding box center [326, 222] width 156 height 9
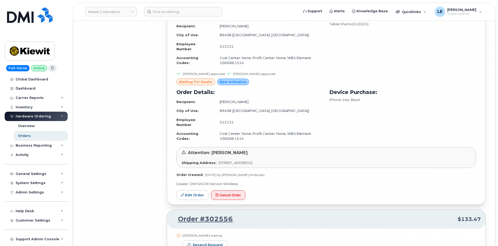
scroll to position [7695, 0]
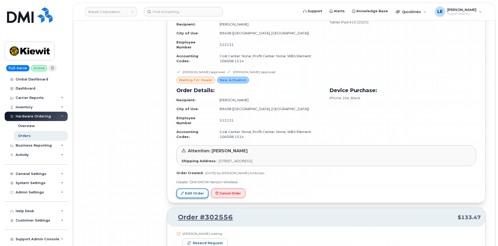
click at [193, 188] on link "Edit Order" at bounding box center [192, 193] width 32 height 10
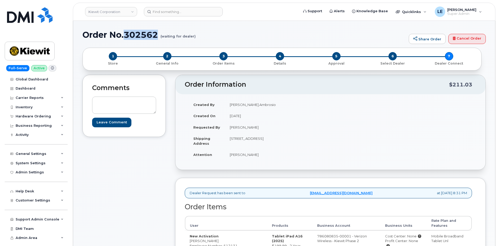
drag, startPoint x: 126, startPoint y: 36, endPoint x: 160, endPoint y: 38, distance: 33.6
click at [160, 38] on h1 "Order No.302562 (waiting for dealer)" at bounding box center [243, 34] width 323 height 9
copy h1 "302562"
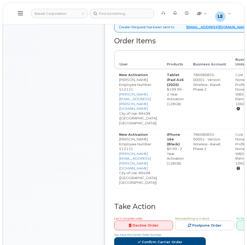
scroll to position [182, 0]
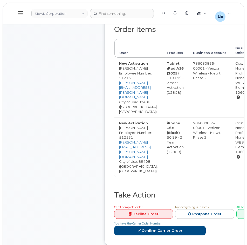
drag, startPoint x: 120, startPoint y: 114, endPoint x: 145, endPoint y: 115, distance: 25.2
click at [145, 118] on td "New Activation [PERSON_NAME] Employee Number: 512131 [PERSON_NAME][EMAIL_ADDRES…" at bounding box center [139, 148] width 48 height 60
copy td "[PERSON_NAME]"
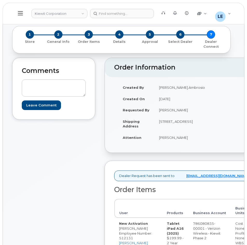
scroll to position [52, 0]
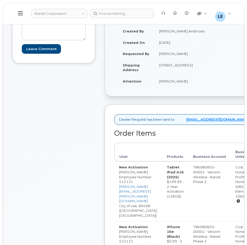
scroll to position [104, 0]
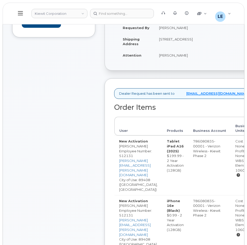
click at [93, 165] on div "Comments Leave Comment" at bounding box center [53, 154] width 83 height 358
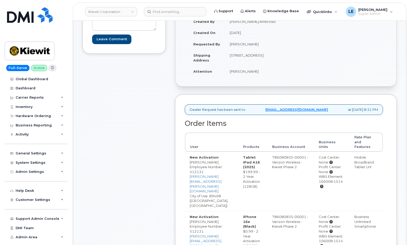
scroll to position [95, 0]
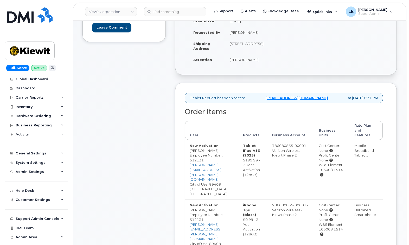
click at [164, 112] on div "Comments Leave Comment" at bounding box center [123, 150] width 83 height 341
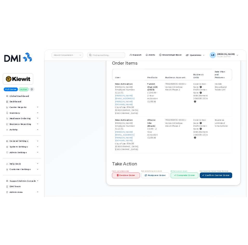
scroll to position [182, 0]
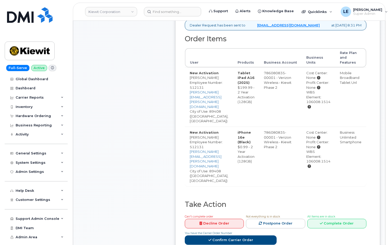
drag, startPoint x: 356, startPoint y: 67, endPoint x: 378, endPoint y: 120, distance: 57.2
click at [366, 120] on tbody "New Activation [PERSON_NAME] Employee Number: 512131 [PERSON_NAME][EMAIL_ADDRES…" at bounding box center [275, 126] width 181 height 119
click at [366, 127] on td "Business Unlimited Smartphone" at bounding box center [350, 157] width 31 height 60
click at [212, 127] on td "New Activation [PERSON_NAME] Employee Number: 512131 [PERSON_NAME][EMAIL_ADDRES…" at bounding box center [209, 157] width 48 height 60
click at [212, 127] on td "New Activation Gumaro Torres Employee Number: 512131 JARED.AMBROSIO@KIEWIT.COM …" at bounding box center [209, 157] width 48 height 60
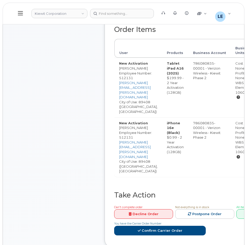
drag, startPoint x: 120, startPoint y: 69, endPoint x: 146, endPoint y: 69, distance: 26.0
click at [146, 69] on td "New Activation Jared Ambrosio Employee Number: 512131 JARED.AMBROSIO@KIEWIT.COM…" at bounding box center [139, 88] width 48 height 60
copy td "Jared Ambrosio"
click at [227, 62] on td "786080835-00001 - Verizon Wireless - Kiewit Phase 2" at bounding box center [210, 88] width 42 height 60
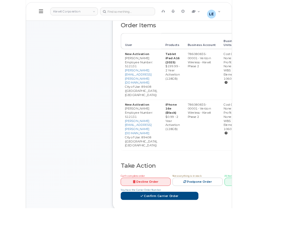
scroll to position [177, 0]
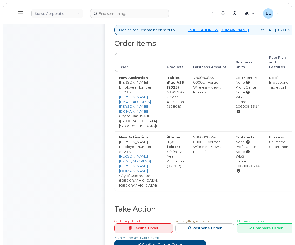
drag, startPoint x: 252, startPoint y: 97, endPoint x: 276, endPoint y: 97, distance: 24.2
click at [265, 97] on td "Cost Center: None Profit Center: None WBS Element: 106008.1514" at bounding box center [248, 102] width 34 height 60
copy div "106008.1514"
click at [279, 156] on div "Order Items User Products Business Account Business Units Rate Plan and Feature…" at bounding box center [204, 123] width 181 height 166
drag, startPoint x: 120, startPoint y: 118, endPoint x: 144, endPoint y: 120, distance: 24.5
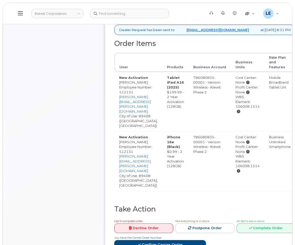
click at [144, 132] on td "New Activation Gumaro Torres Employee Number: 512131 JARED.AMBROSIO@KIEWIT.COM …" at bounding box center [139, 162] width 48 height 60
copy td "Gumaro Torres"
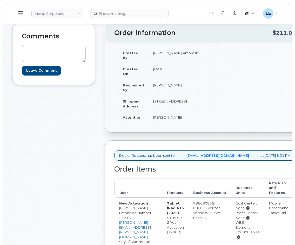
scroll to position [47, 0]
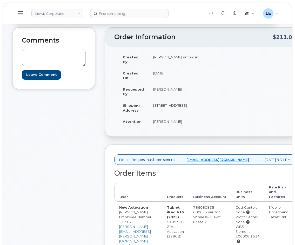
drag, startPoint x: 160, startPoint y: 92, endPoint x: 168, endPoint y: 96, distance: 9.4
click at [168, 100] on td "12550 Sagehen Creek Road, Fernley, NV, 89408, USA" at bounding box center [176, 108] width 55 height 16
copy td "12550 Sagehen Creek Road"
drag, startPoint x: 170, startPoint y: 96, endPoint x: 182, endPoint y: 97, distance: 12.0
click at [182, 100] on td "12550 Sagehen Creek Road, Fernley, NV, 89408, USA" at bounding box center [176, 108] width 55 height 16
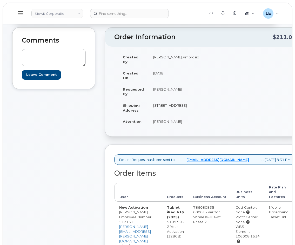
copy td "Fernley"
drag, startPoint x: 190, startPoint y: 98, endPoint x: 201, endPoint y: 98, distance: 10.9
click at [201, 100] on td "12550 Sagehen Creek Road, Fernley, NV, 89408, USA" at bounding box center [176, 108] width 55 height 16
copy td "89408"
drag, startPoint x: 170, startPoint y: 97, endPoint x: 181, endPoint y: 98, distance: 11.3
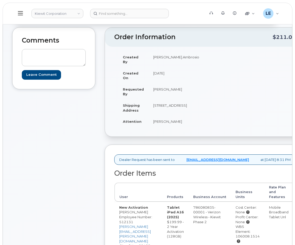
click at [181, 100] on td "12550 Sagehen Creek Road, Fernley, NV, 89408, USA" at bounding box center [176, 108] width 55 height 16
copy td "Fernley"
drag, startPoint x: 161, startPoint y: 91, endPoint x: 173, endPoint y: 91, distance: 12.7
click at [173, 100] on td "12550 Sagehen Creek Road, Fernley, NV, 89408, USA" at bounding box center [176, 108] width 55 height 16
drag, startPoint x: 173, startPoint y: 91, endPoint x: 163, endPoint y: 92, distance: 9.9
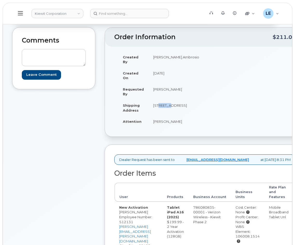
click at [172, 100] on td "12550 Sagehen Creek Road, Fernley, NV, 89408, USA" at bounding box center [176, 108] width 55 height 16
click at [158, 100] on td "12550 Sagehen Creek Road, Fernley, NV, 89408, USA" at bounding box center [176, 108] width 55 height 16
drag, startPoint x: 160, startPoint y: 92, endPoint x: 197, endPoint y: 92, distance: 37.4
click at [197, 100] on td "12550 Sagehen Creek Road, Fernley, NV, 89408, USA" at bounding box center [176, 108] width 55 height 16
copy td "12550 Sagehen Creek"
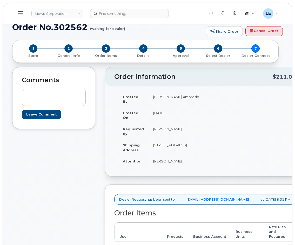
scroll to position [0, 0]
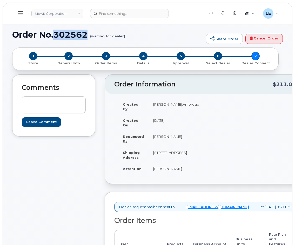
drag, startPoint x: 55, startPoint y: 34, endPoint x: 89, endPoint y: 35, distance: 34.6
click at [89, 35] on h1 "Order No.302562 (waiting for dealer)" at bounding box center [107, 34] width 191 height 9
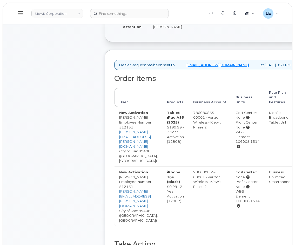
scroll to position [208, 0]
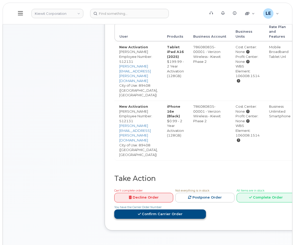
click at [206, 210] on link "Confirm Carrier Order" at bounding box center [160, 215] width 92 height 10
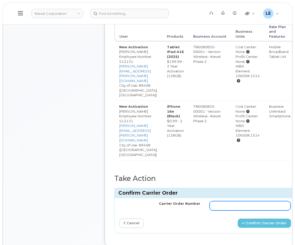
click at [228, 201] on input "Carrier Order Number" at bounding box center [250, 205] width 81 height 9
paste input "MB1000506099819"
type input "MB1000506099819"
click at [221, 219] on div "Confirm Carrier Order" at bounding box center [250, 224] width 90 height 10
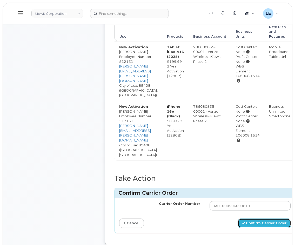
click at [275, 219] on button "Confirm Carrier Order" at bounding box center [265, 224] width 54 height 10
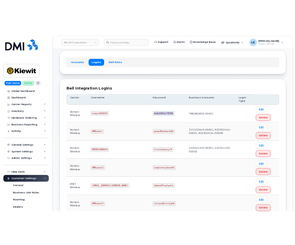
scroll to position [130, 0]
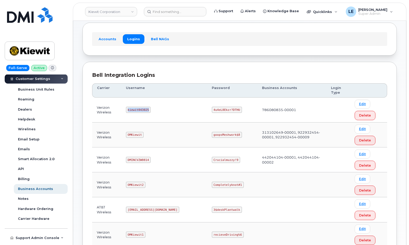
drag, startPoint x: 131, startPoint y: 109, endPoint x: 150, endPoint y: 110, distance: 18.8
click at [150, 110] on code "kiewit043025" at bounding box center [138, 110] width 25 height 6
drag, startPoint x: 192, startPoint y: 110, endPoint x: 216, endPoint y: 110, distance: 23.7
click at [216, 110] on code "4u4eL8Ekzr?DTHU" at bounding box center [227, 110] width 30 height 6
copy code "4u4eL8Ekzr?DTHU"
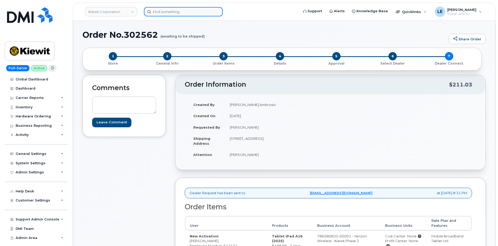
click at [157, 13] on input at bounding box center [183, 11] width 79 height 9
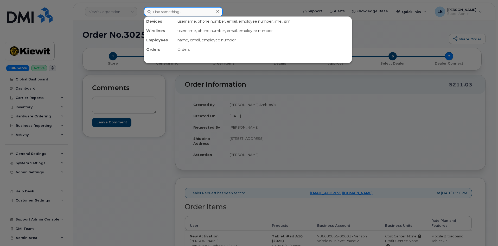
paste input "[PERSON_NAME][EMAIL_ADDRESS][PERSON_NAME][DOMAIN_NAME]"
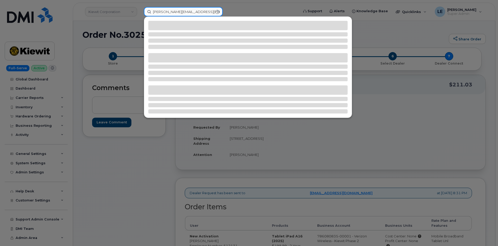
type input "[PERSON_NAME][EMAIL_ADDRESS][PERSON_NAME][DOMAIN_NAME]"
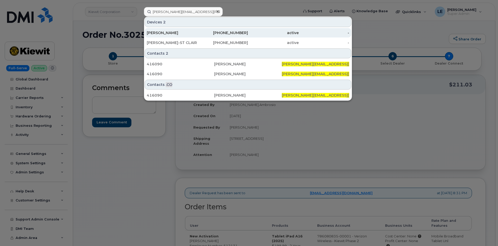
click at [183, 32] on div "[PERSON_NAME]" at bounding box center [172, 32] width 51 height 5
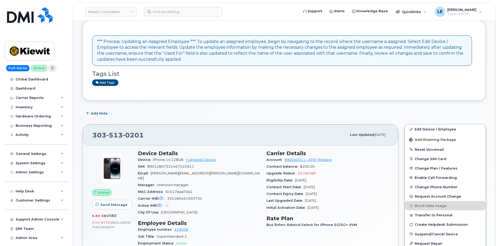
scroll to position [78, 0]
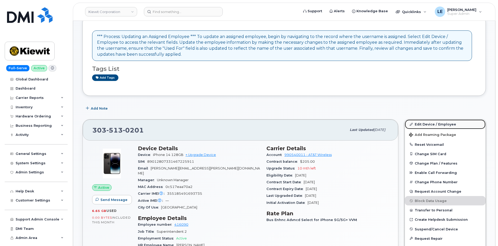
click at [433, 123] on link "Edit Device / Employee" at bounding box center [444, 123] width 81 height 9
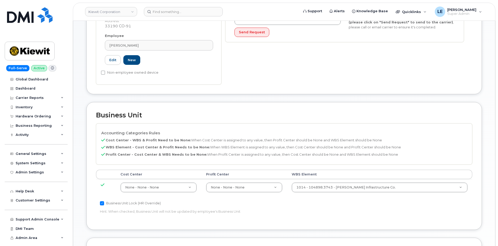
scroll to position [156, 0]
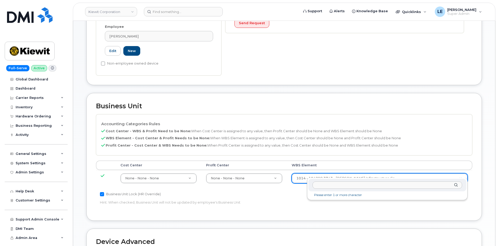
click at [328, 186] on input "text" at bounding box center [386, 185] width 149 height 8
type input "106437.1235"
type input "35427881"
click at [301, 191] on div "Business Unit Lock (HR Override)" at bounding box center [221, 194] width 243 height 6
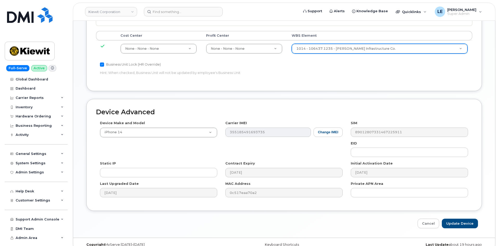
scroll to position [286, 0]
click at [459, 218] on input "Update Device" at bounding box center [459, 223] width 36 height 10
type input "Saving..."
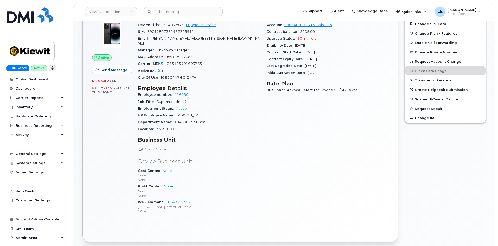
scroll to position [208, 0]
click at [168, 13] on input at bounding box center [183, 11] width 79 height 9
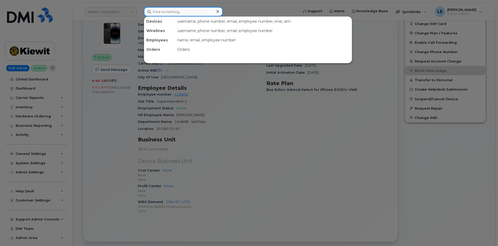
paste input "[EMAIL_ADDRESS][DOMAIN_NAME]"
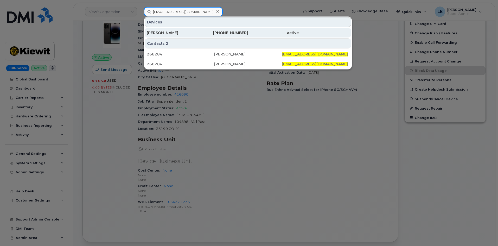
type input "[EMAIL_ADDRESS][DOMAIN_NAME]"
click at [181, 31] on div "[PERSON_NAME]" at bounding box center [172, 32] width 51 height 5
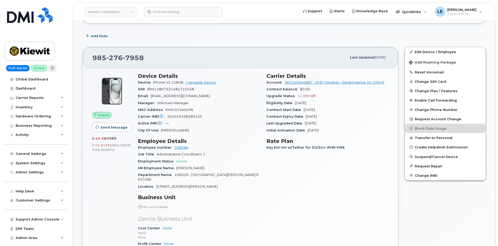
scroll to position [104, 0]
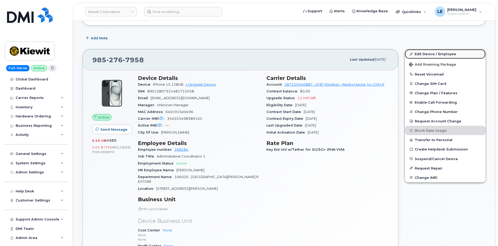
click at [417, 57] on link "Edit Device / Employee" at bounding box center [444, 53] width 81 height 9
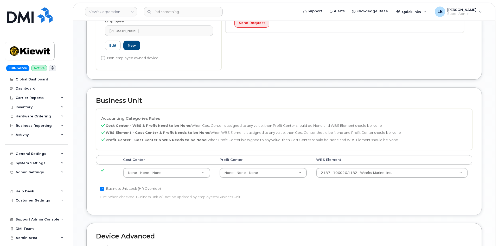
scroll to position [182, 0]
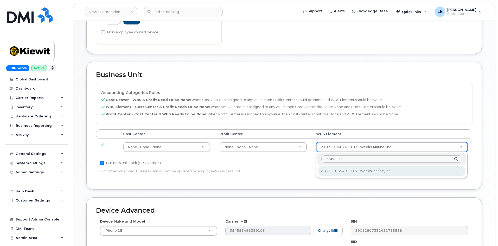
type input "106549.1115"
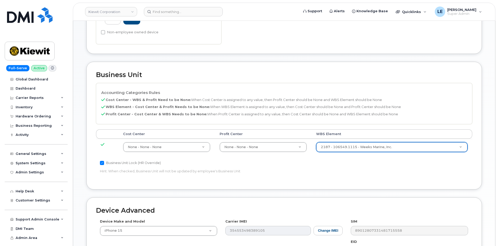
type input "36131287"
click at [340, 101] on p "Cost Center - WBS & Profit Need to be None: When Cost Center is assigned to any…" at bounding box center [284, 99] width 366 height 5
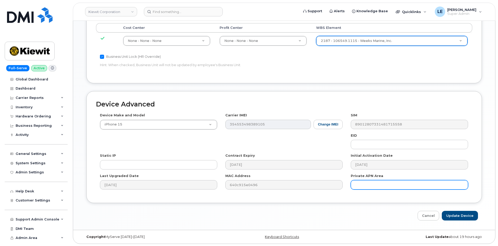
scroll to position [289, 0]
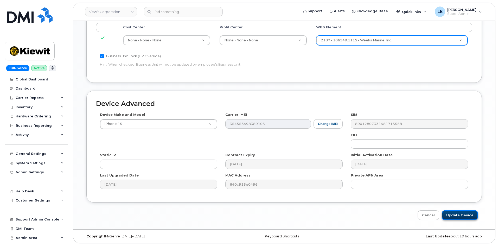
click at [462, 218] on input "Update Device" at bounding box center [459, 215] width 36 height 10
type input "Saving..."
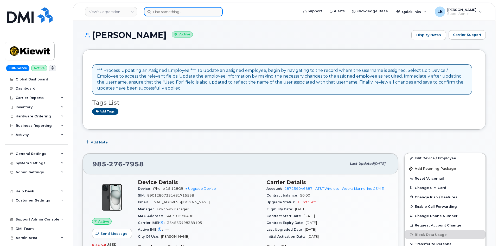
click at [188, 14] on input at bounding box center [183, 11] width 79 height 9
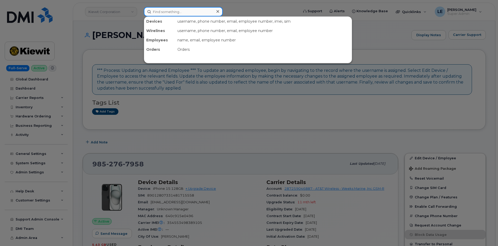
paste input "[PERSON_NAME][EMAIL_ADDRESS][PERSON_NAME][PERSON_NAME][DOMAIN_NAME]"
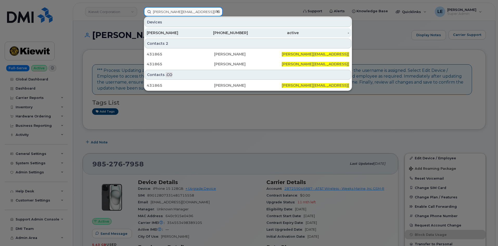
type input "[PERSON_NAME][EMAIL_ADDRESS][PERSON_NAME][PERSON_NAME][DOMAIN_NAME]"
click at [186, 32] on div "[PERSON_NAME]" at bounding box center [172, 32] width 51 height 5
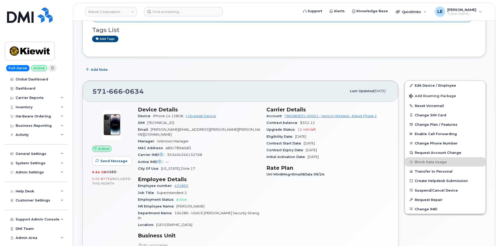
scroll to position [52, 0]
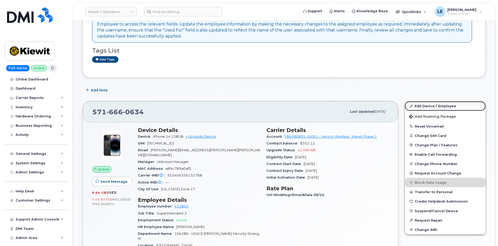
click at [419, 105] on link "Edit Device / Employee" at bounding box center [444, 105] width 81 height 9
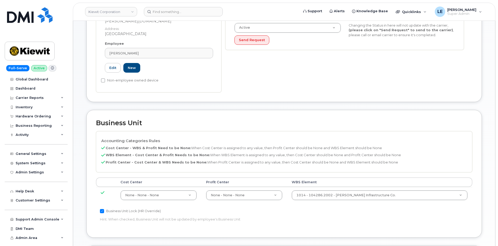
scroll to position [156, 0]
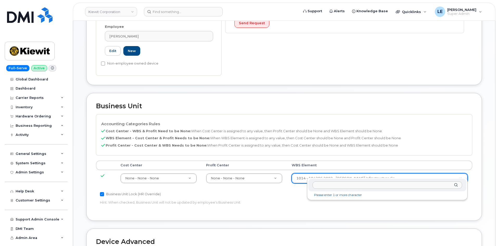
type input "106552.1344"
type input "36136910"
click at [352, 188] on div "Accounting Categories Rules Cost Center - WBS & Profit Need to be None: When Co…" at bounding box center [284, 162] width 376 height 97
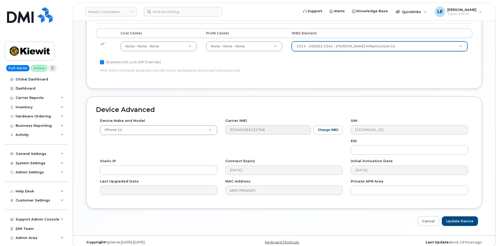
scroll to position [289, 0]
click at [458, 215] on input "Update Device" at bounding box center [459, 220] width 36 height 10
type input "Saving..."
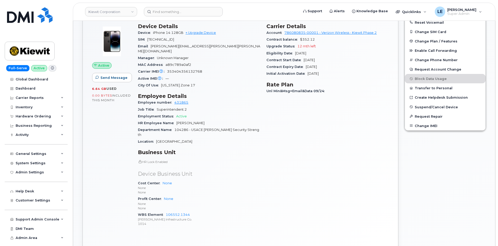
scroll to position [156, 0]
click at [104, 14] on link "Kiewit Corporation" at bounding box center [111, 11] width 52 height 9
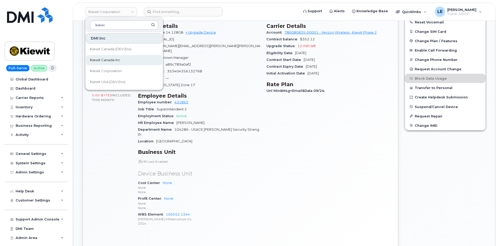
type input "kiewi"
click at [113, 58] on span "Kiewit Canada Inc" at bounding box center [105, 59] width 30 height 5
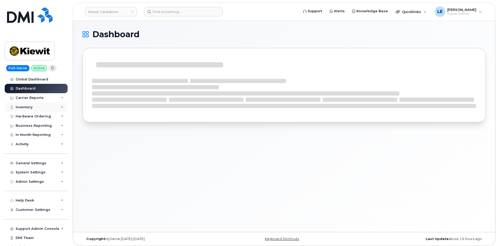
click at [40, 110] on div "Inventory" at bounding box center [36, 106] width 63 height 9
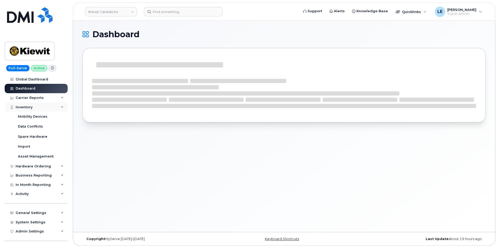
click at [40, 110] on div "Inventory" at bounding box center [36, 106] width 63 height 9
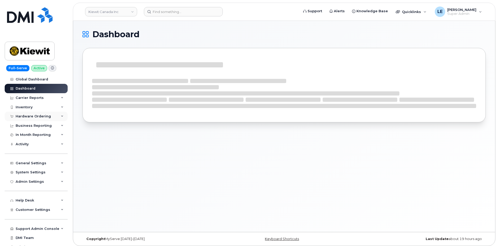
click at [40, 117] on div "Hardware Ordering" at bounding box center [33, 116] width 35 height 4
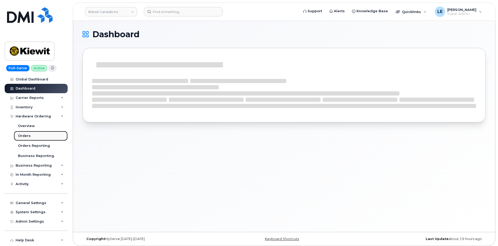
click at [39, 134] on link "Orders" at bounding box center [41, 136] width 54 height 10
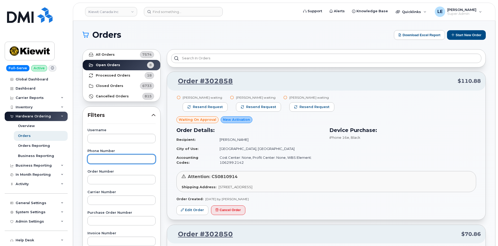
click at [130, 160] on input "text" at bounding box center [121, 158] width 68 height 9
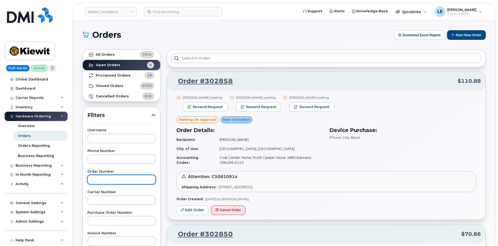
click at [122, 179] on input "text" at bounding box center [121, 179] width 68 height 9
paste input "302445"
type input "302445"
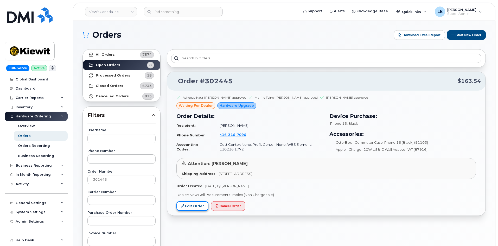
click at [198, 206] on link "Edit Order" at bounding box center [192, 206] width 32 height 10
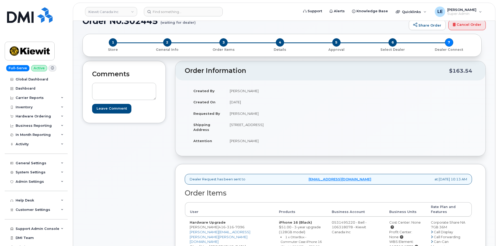
scroll to position [26, 0]
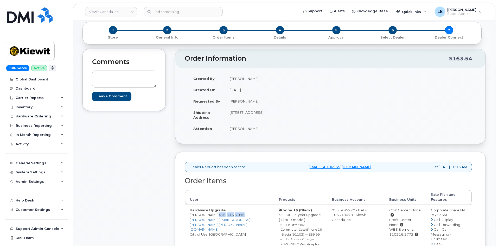
drag, startPoint x: 213, startPoint y: 210, endPoint x: 240, endPoint y: 209, distance: 26.8
copy span "[PHONE_NUMBER]"
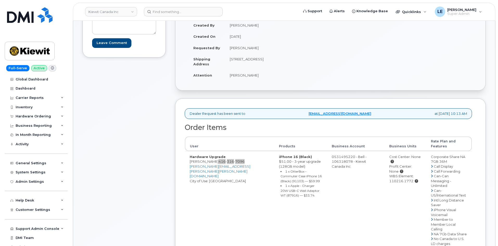
scroll to position [78, 0]
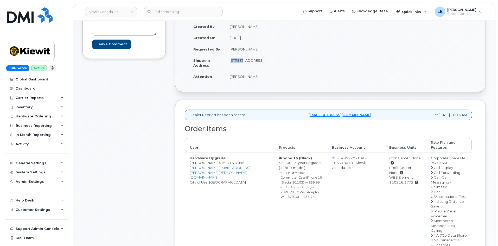
drag, startPoint x: 230, startPoint y: 60, endPoint x: 239, endPoint y: 61, distance: 9.9
click at [239, 61] on td "Unit 1 1-1425 North Service Rd E OAKVILLE ON L6H 1A7 CANADA" at bounding box center [275, 63] width 101 height 16
copy td "Unit 1"
drag, startPoint x: 242, startPoint y: 60, endPoint x: 283, endPoint y: 62, distance: 41.9
click at [283, 62] on td "Unit 1 1-1425 North Service Rd E OAKVILLE ON L6H 1A7 CANADA" at bounding box center [275, 63] width 101 height 16
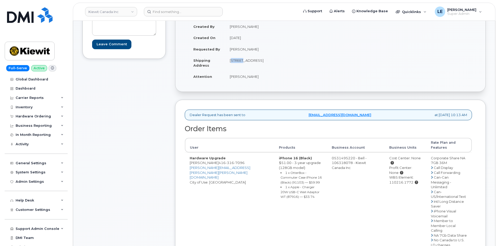
click at [283, 62] on td "Unit 1 1-1425 North Service Rd E OAKVILLE ON L6H 1A7 CANADA" at bounding box center [275, 63] width 101 height 16
drag, startPoint x: 286, startPoint y: 62, endPoint x: 256, endPoint y: 61, distance: 30.7
click at [256, 61] on td "Unit 1 1-1425 North Service Rd E OAKVILLE ON L6H 1A7 CANADA" at bounding box center [275, 63] width 101 height 16
copy td "North Service Rd E"
drag, startPoint x: 312, startPoint y: 61, endPoint x: 237, endPoint y: 67, distance: 75.9
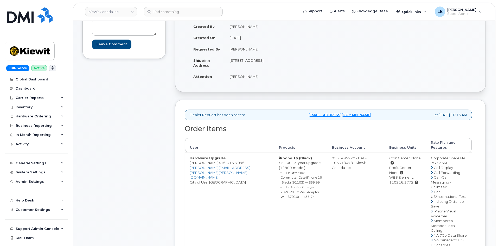
click at [237, 67] on td "Unit 1 1-1425 North Service Rd E OAKVILLE ON L6H 1A7 CANADA" at bounding box center [275, 63] width 101 height 16
copy td "L6H 1A7"
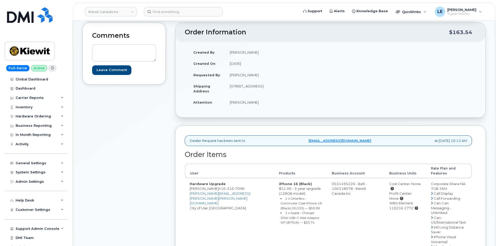
scroll to position [52, 0]
drag, startPoint x: 230, startPoint y: 103, endPoint x: 252, endPoint y: 103, distance: 21.8
click at [252, 103] on td "Peter Wigger" at bounding box center [275, 102] width 101 height 11
copy td "Peter Wigger"
drag, startPoint x: 380, startPoint y: 198, endPoint x: 404, endPoint y: 201, distance: 24.2
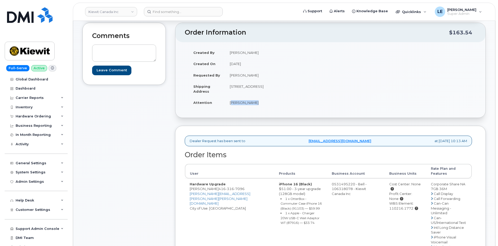
copy div "110216.1772"
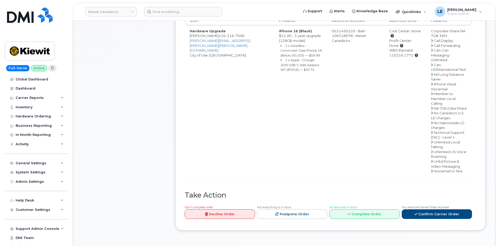
scroll to position [208, 0]
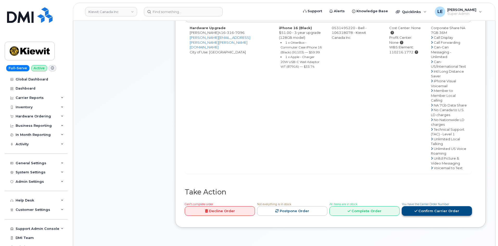
click at [427, 206] on link "Confirm Carrier Order" at bounding box center [436, 211] width 70 height 10
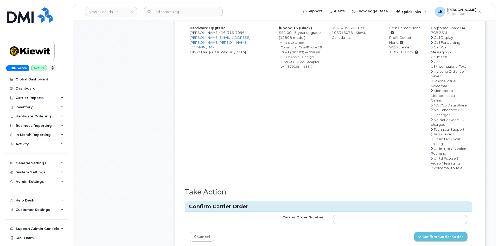
click at [364, 211] on td at bounding box center [399, 219] width 143 height 16
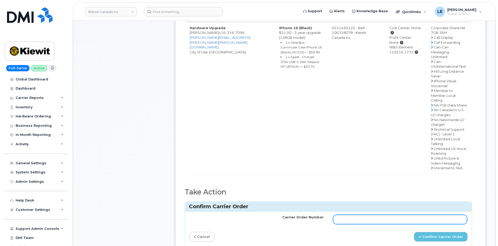
click at [362, 214] on input "Carrier Order Number" at bounding box center [400, 218] width 134 height 9
paste input "3027013"
type input "3027013"
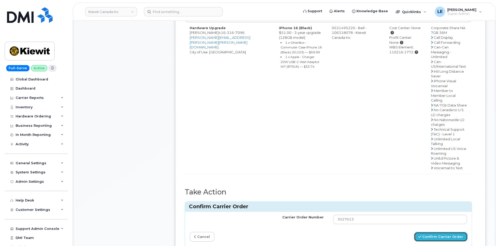
click at [437, 232] on button "Confirm Carrier Order" at bounding box center [441, 237] width 54 height 10
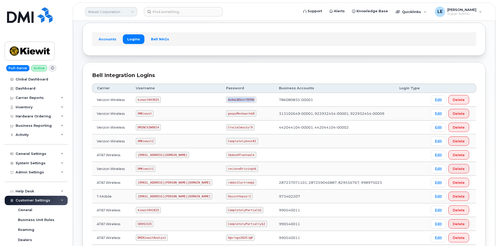
scroll to position [130, 0]
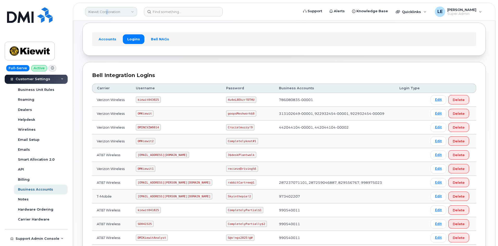
click at [107, 14] on link "Kiewit Corporation" at bounding box center [111, 11] width 52 height 9
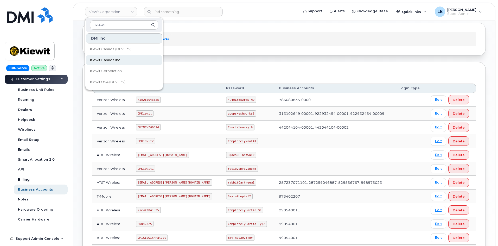
type input "kiewi"
click at [120, 59] on span "Kiewit Canada Inc" at bounding box center [105, 59] width 30 height 5
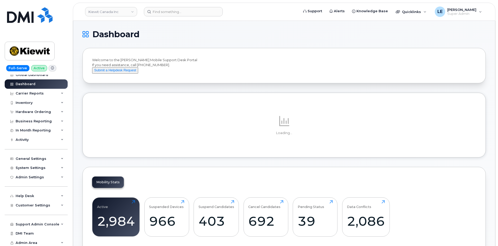
scroll to position [5, 0]
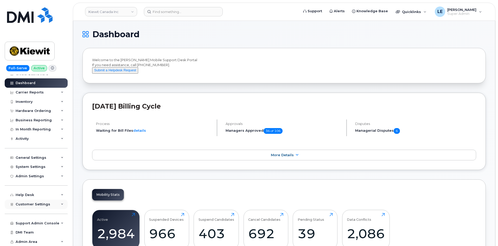
click at [35, 205] on span "Customer Settings" at bounding box center [33, 204] width 35 height 4
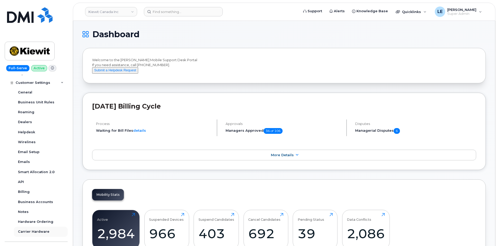
scroll to position [135, 0]
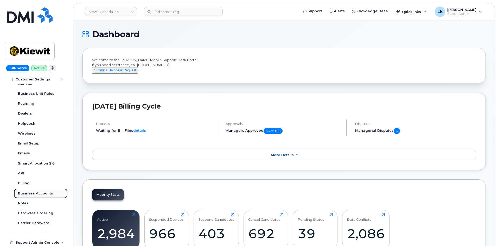
click at [38, 194] on div "Business Accounts" at bounding box center [35, 193] width 35 height 5
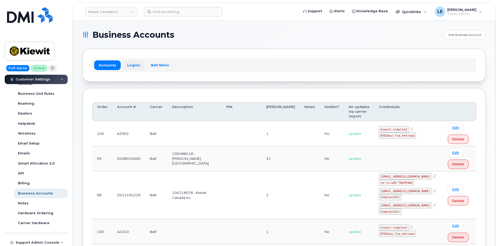
click at [132, 67] on link "Logins" at bounding box center [134, 64] width 22 height 9
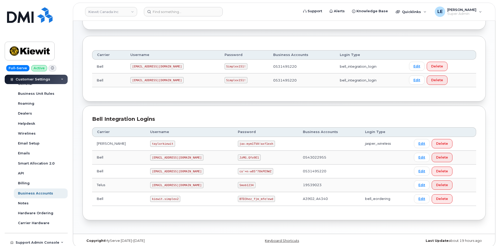
scroll to position [56, 0]
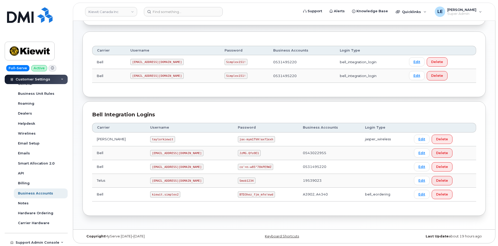
click at [150, 194] on code "kiewit.simplex2" at bounding box center [165, 194] width 30 height 6
drag, startPoint x: 142, startPoint y: 194, endPoint x: 166, endPoint y: 195, distance: 23.4
click at [166, 195] on code "kiewit.simplex2" at bounding box center [165, 194] width 30 height 6
copy code "kiewit.simplex2"
drag, startPoint x: 220, startPoint y: 194, endPoint x: 251, endPoint y: 195, distance: 30.5
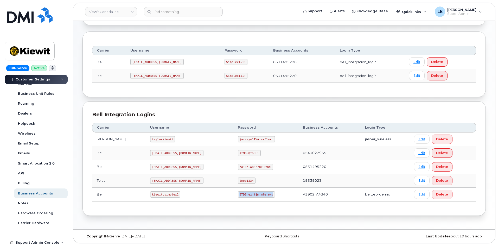
click at [251, 195] on code "BTD3hez_fjm_mfe!ewd" at bounding box center [256, 194] width 37 height 6
copy code "BTD3hez_fjm_mfe!ewd"
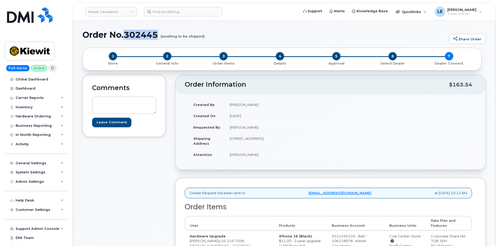
drag, startPoint x: 125, startPoint y: 37, endPoint x: 158, endPoint y: 38, distance: 33.3
click at [158, 38] on h1 "Order No.302445 (awaiting to be shipped)" at bounding box center [263, 34] width 363 height 9
copy h1 "302445"
click at [173, 9] on input at bounding box center [183, 11] width 79 height 9
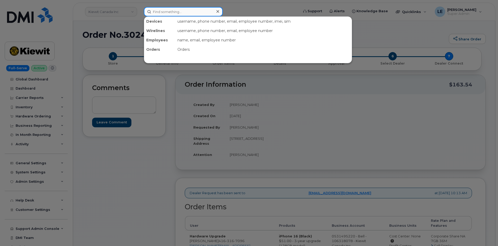
type input "v"
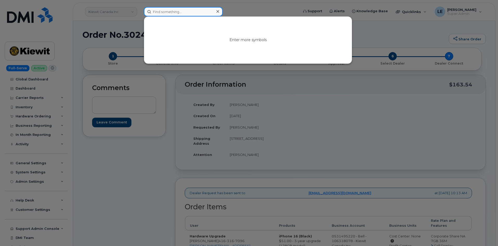
paste input "7786861439"
type input "7786861439"
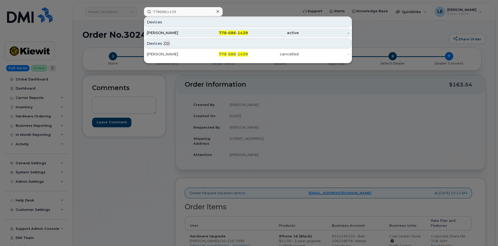
click at [175, 31] on div "Andrea Wilson" at bounding box center [172, 32] width 51 height 5
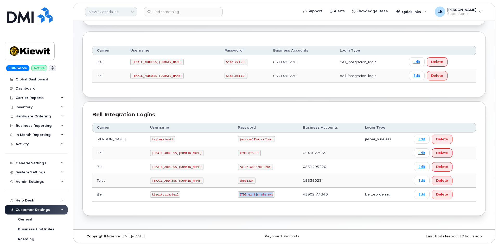
scroll to position [135, 0]
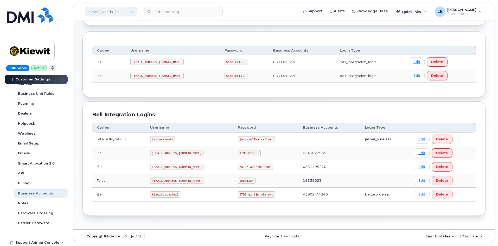
click at [107, 12] on link "Kiewit Canada Inc" at bounding box center [111, 11] width 52 height 9
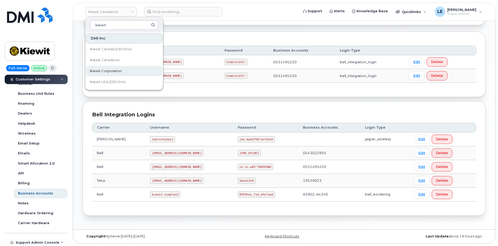
type input "kiewit"
click at [119, 68] on link "Kiewit Corporation" at bounding box center [124, 71] width 76 height 10
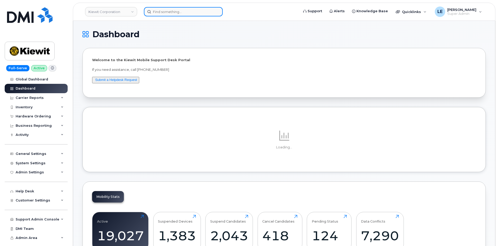
click at [165, 10] on input at bounding box center [183, 11] width 79 height 9
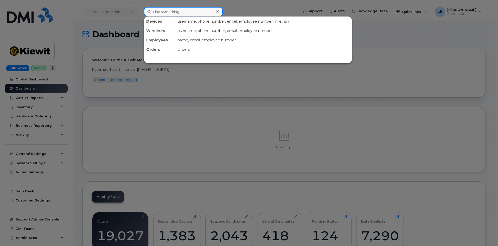
paste input "719.726.2341"
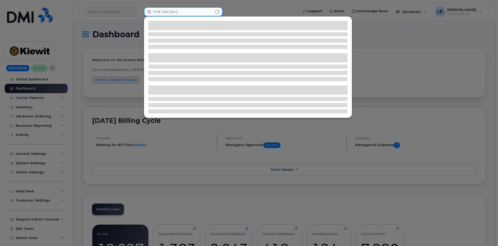
click at [168, 14] on input "719.726.2341" at bounding box center [183, 11] width 79 height 9
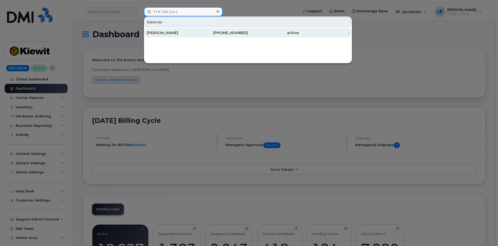
type input "719.726.2341"
click at [170, 33] on div "REBECCA DOZIE" at bounding box center [172, 32] width 51 height 5
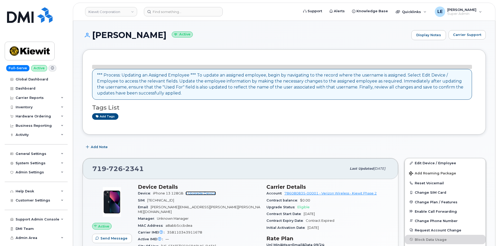
click at [200, 194] on link "+ Upgrade Device" at bounding box center [200, 193] width 30 height 4
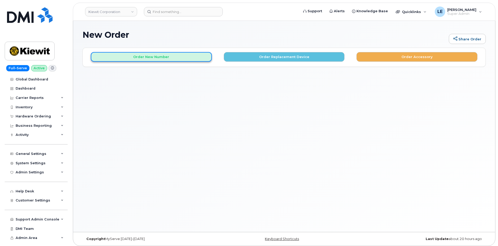
click at [97, 57] on button "Order New Number" at bounding box center [151, 57] width 121 height 10
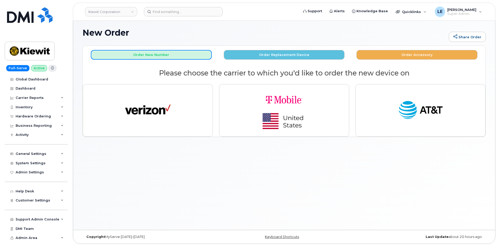
scroll to position [3, 0]
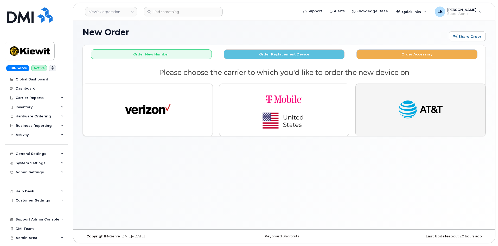
click at [416, 108] on img "button" at bounding box center [419, 109] width 45 height 23
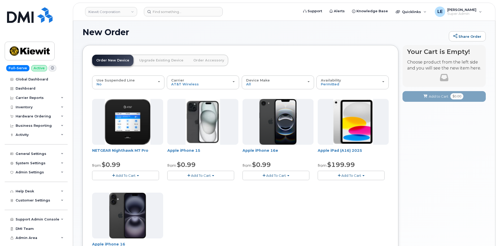
scroll to position [29, 0]
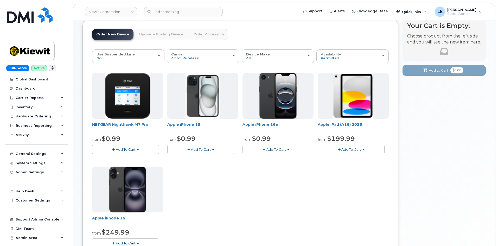
click at [217, 149] on button "Add To Cart" at bounding box center [200, 149] width 67 height 9
click at [201, 159] on link "$0.99 - 2 Year Activation (128GB)" at bounding box center [201, 159] width 67 height 6
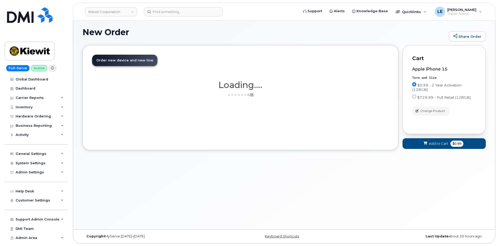
scroll to position [10, 0]
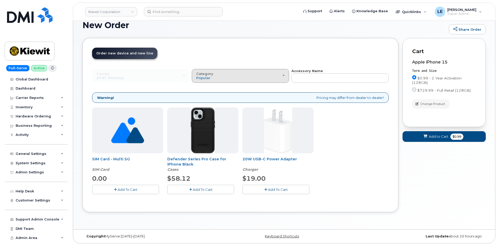
click at [252, 72] on div "Category Popular" at bounding box center [240, 76] width 88 height 8
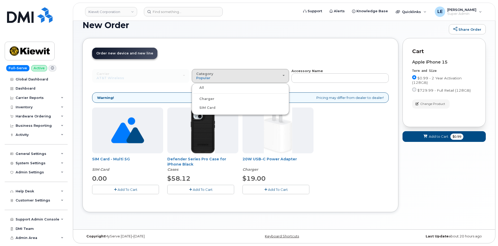
click at [212, 98] on label "Charger" at bounding box center [203, 99] width 21 height 6
click at [0, 0] on input "Charger" at bounding box center [0, 0] width 0 height 0
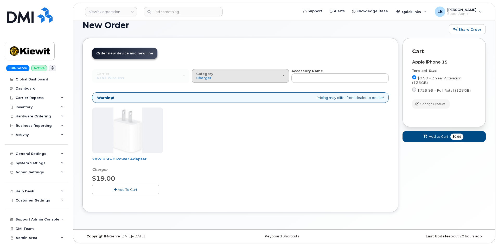
click at [224, 73] on div "Category Charger" at bounding box center [240, 76] width 88 height 8
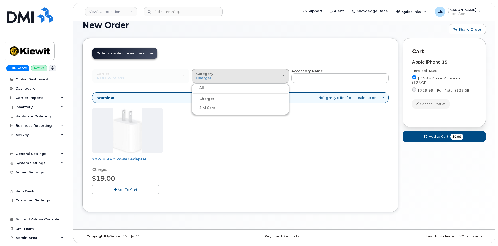
click at [201, 88] on label "All" at bounding box center [198, 87] width 11 height 6
click at [0, 0] on input "All" at bounding box center [0, 0] width 0 height 0
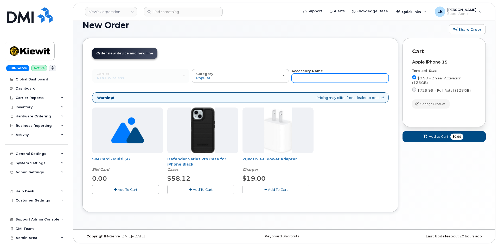
click at [359, 80] on input "text" at bounding box center [339, 77] width 97 height 9
click at [337, 79] on input "text" at bounding box center [339, 77] width 97 height 9
click at [319, 53] on header "Order New Device Upgrade Existing Device Order Accessory Order new device and n…" at bounding box center [240, 58] width 296 height 21
click at [417, 135] on button "Add to Cart $0.99" at bounding box center [443, 136] width 83 height 11
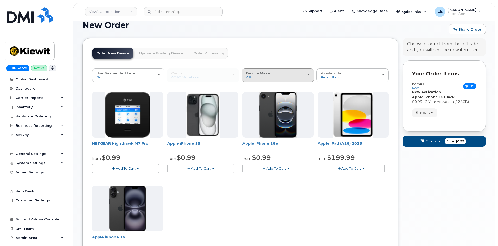
click at [290, 77] on div "Device Make All iPhone Modem Tablet" at bounding box center [277, 75] width 63 height 8
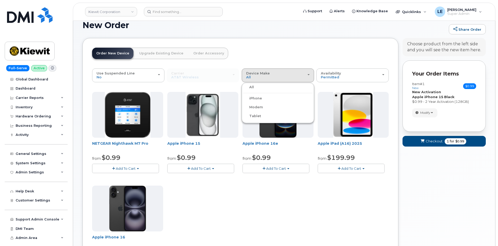
click at [274, 57] on header "Order New Device Upgrade Existing Device Order Accessory Order new device and n…" at bounding box center [240, 58] width 296 height 21
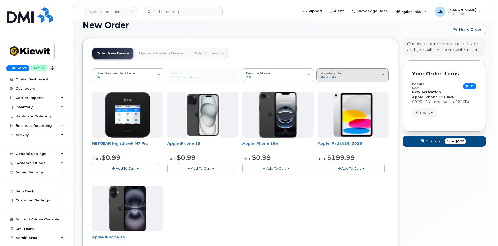
click at [336, 73] on span "Availability" at bounding box center [331, 73] width 20 height 4
click at [322, 60] on header "Order New Device Upgrade Existing Device Order Accessory Order new device and n…" at bounding box center [240, 58] width 296 height 21
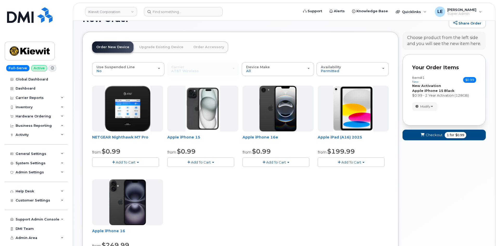
scroll to position [6, 0]
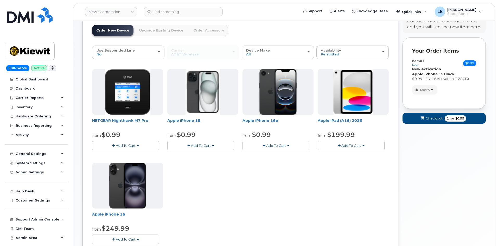
click at [422, 125] on form "Your Order Items Item #1 new $0.99 Accessories Only SIM Only Activation New Act…" at bounding box center [443, 82] width 83 height 91
click at [424, 119] on span "submit" at bounding box center [422, 118] width 5 height 5
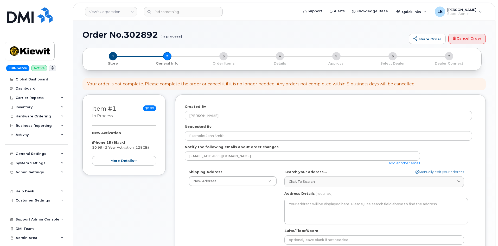
select select
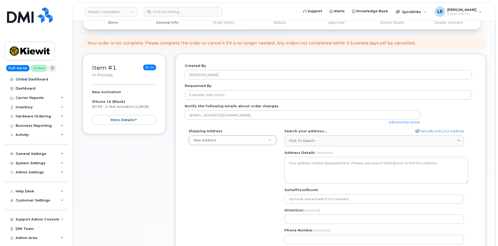
scroll to position [78, 0]
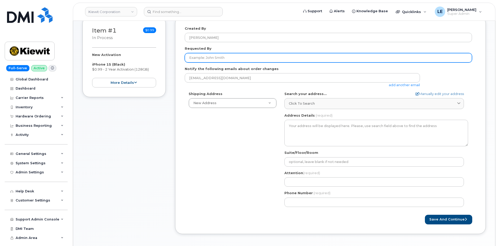
click at [221, 59] on input "Requested By" at bounding box center [328, 57] width 287 height 9
paste input "Rebecca Dozie"
type input "[PERSON_NAME]"
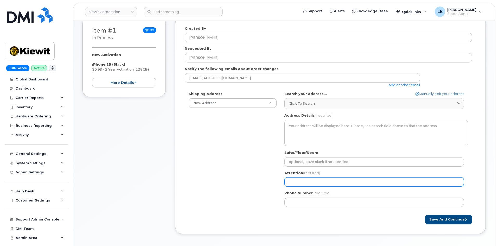
click at [295, 180] on input "Attention (required)" at bounding box center [373, 181] width 179 height 9
paste input "Nicholas Gust"
select select
type input "Nicholas Gust"
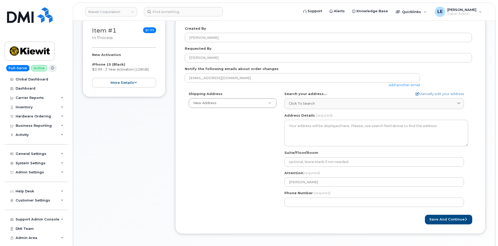
click at [248, 156] on div "Shipping Address New Address New Address 85 Stokes King Road 905 Power House Rd…" at bounding box center [328, 150] width 287 height 119
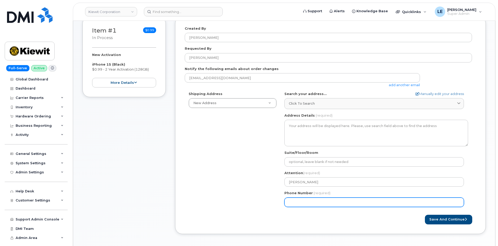
click at [353, 199] on input "Phone Number" at bounding box center [373, 201] width 179 height 9
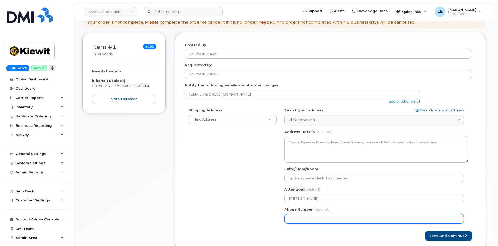
scroll to position [130, 0]
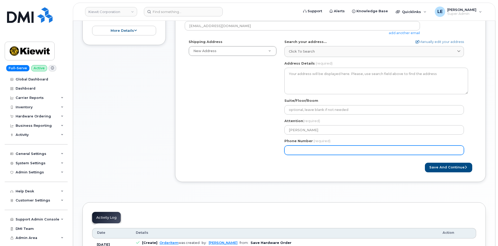
click at [297, 149] on input "Phone Number" at bounding box center [373, 149] width 179 height 9
click at [296, 151] on input "Phone Number" at bounding box center [373, 149] width 179 height 9
paste input "719.3930026"
type input "719.3930026"
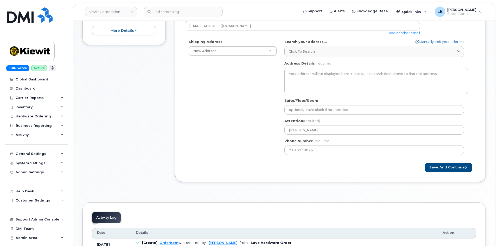
click at [250, 149] on div "Shipping Address New Address New Address 85 Stokes King Road 905 Power House Rd…" at bounding box center [328, 98] width 287 height 119
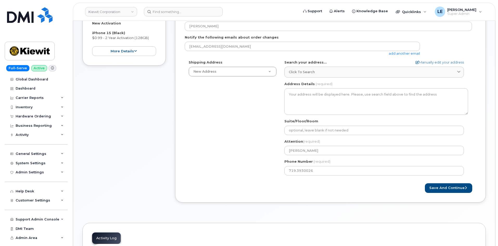
scroll to position [104, 0]
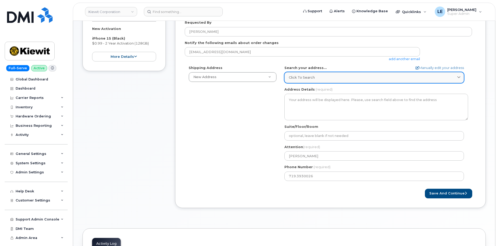
click at [298, 80] on span "Click to search" at bounding box center [302, 77] width 26 height 5
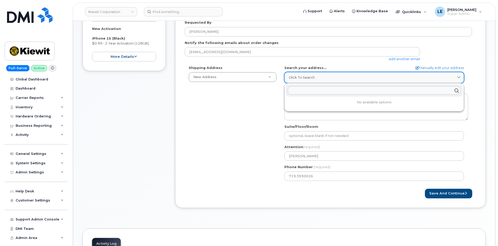
paste input "3651 Wabash St. Colorado Springs, CO 80906"
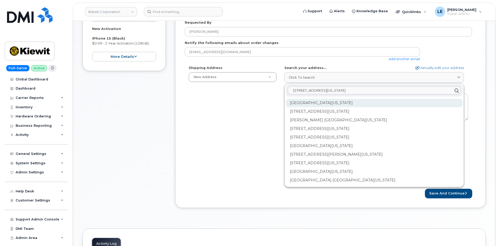
type input "3651 Wabash St. Colorado Springs, CO 80906"
click at [337, 102] on div "Wabash St Colorado Springs CO 80906" at bounding box center [373, 103] width 177 height 9
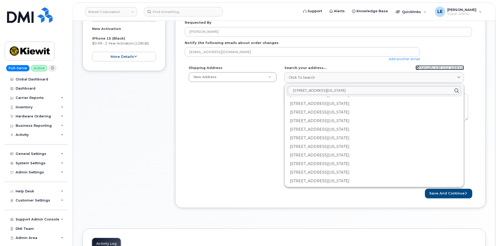
click at [430, 66] on link "Manually edit your address" at bounding box center [439, 67] width 48 height 5
select select
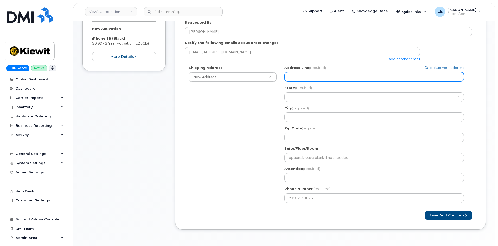
click at [324, 81] on input "Address Line (required)" at bounding box center [373, 76] width 179 height 9
paste input "3651 Wabash St. Colorado Springs, CO 80906"
select select
click at [317, 77] on input "3651 Wabash St. Colorado Springs, CO 80906" at bounding box center [373, 76] width 179 height 9
drag, startPoint x: 319, startPoint y: 77, endPoint x: 347, endPoint y: 77, distance: 27.6
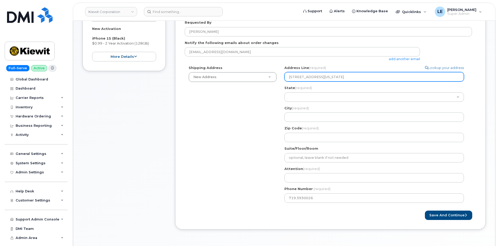
click at [347, 77] on input "3651 Wabash St. Colorado Springs, CO 80906" at bounding box center [373, 76] width 179 height 9
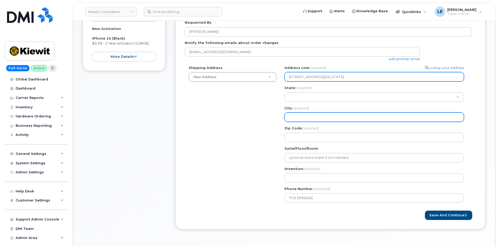
type input "3651 Wabash St. Colorado Springs, CO 80906"
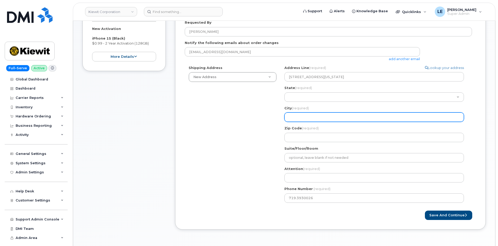
click at [297, 116] on input "City (required)" at bounding box center [373, 116] width 179 height 9
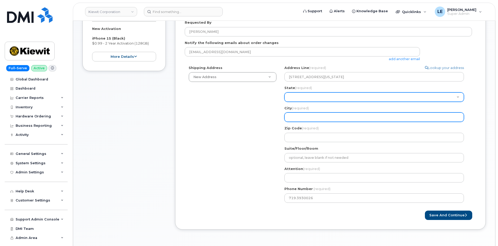
paste input "Colorado Springs"
select select
type input "Colorado Springs"
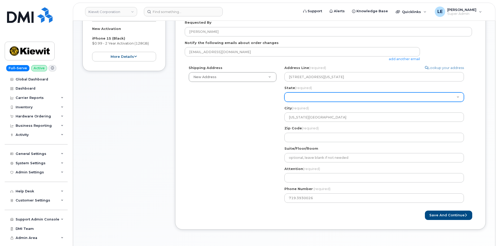
click at [306, 95] on select "Alabama Alaska American Samoa Arizona Arkansas California Colorado Connecticut …" at bounding box center [373, 96] width 179 height 9
select select "CO"
click at [284, 92] on select "Alabama Alaska American Samoa Arizona Arkansas California Colorado Connecticut …" at bounding box center [373, 96] width 179 height 9
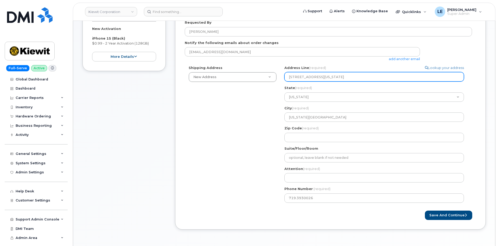
drag, startPoint x: 371, startPoint y: 78, endPoint x: 355, endPoint y: 79, distance: 16.1
click at [355, 79] on input "3651 Wabash St. Colorado Springs, CO 80906" at bounding box center [373, 76] width 179 height 9
click at [368, 79] on input "3651 Wabash St. Colorado Springs, CO 80906" at bounding box center [373, 76] width 179 height 9
drag, startPoint x: 368, startPoint y: 77, endPoint x: 319, endPoint y: 76, distance: 48.6
click at [319, 76] on input "3651 Wabash St. Colorado Springs, CO 80906" at bounding box center [373, 76] width 179 height 9
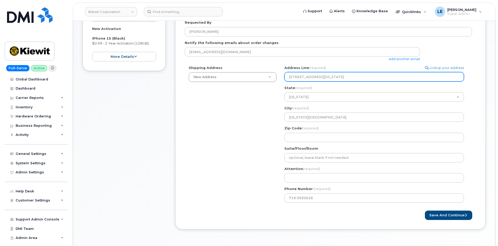
select select
type input "3651 Wabash St."
select select
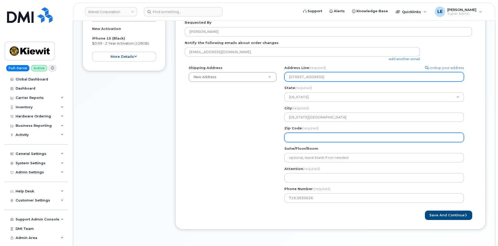
type input "3651 Wabash St"
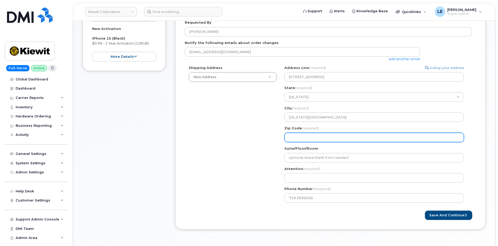
click at [300, 137] on input "Zip Code (required)" at bounding box center [373, 137] width 179 height 9
paste input "80906"
select select
type input "80906"
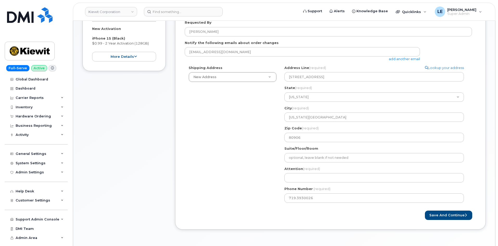
click at [265, 137] on div "Shipping Address New Address New Address 85 Stokes King Road 905 Power House Rd…" at bounding box center [328, 135] width 287 height 141
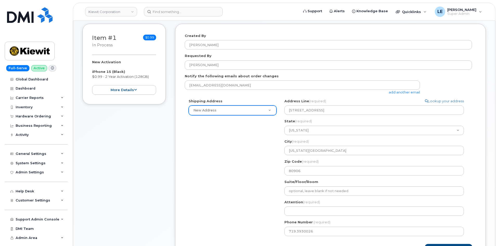
scroll to position [78, 0]
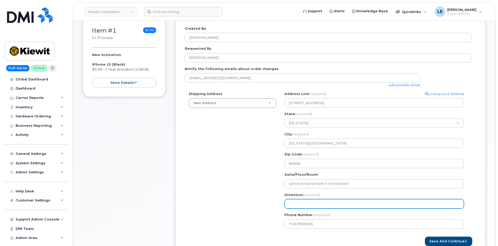
click at [300, 202] on input "Attention (required)" at bounding box center [373, 203] width 179 height 9
paste input "[PERSON_NAME]"
select select
type input "[PERSON_NAME]"
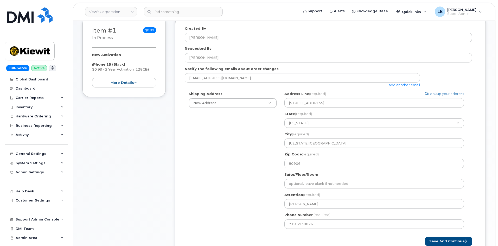
click at [247, 192] on div "Shipping Address New Address New Address 85 Stokes King Road 905 Power House Rd…" at bounding box center [328, 161] width 287 height 141
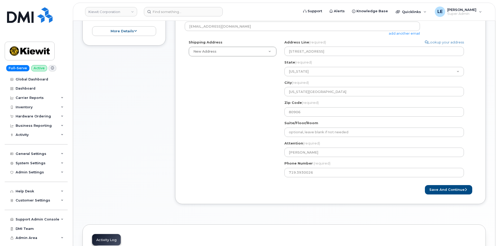
scroll to position [130, 0]
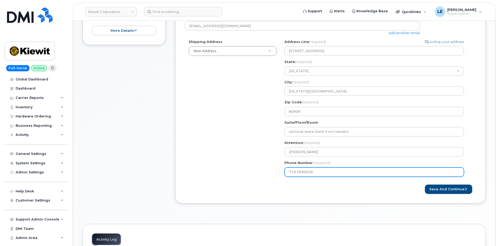
click at [297, 174] on input "719.3930026" at bounding box center [373, 171] width 179 height 9
click at [328, 172] on input "719.3930026" at bounding box center [373, 171] width 179 height 9
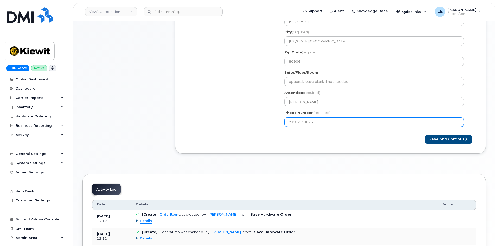
scroll to position [182, 0]
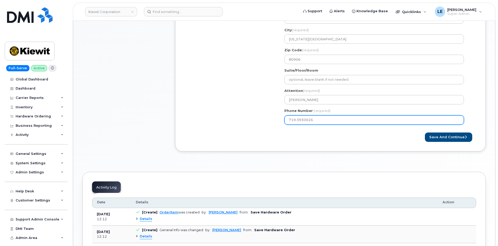
click at [296, 121] on input "719.3930026" at bounding box center [373, 119] width 179 height 9
select select
type input "7193930026"
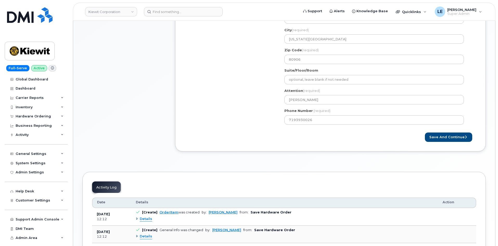
click at [228, 133] on div "Save and Continue" at bounding box center [330, 137] width 291 height 10
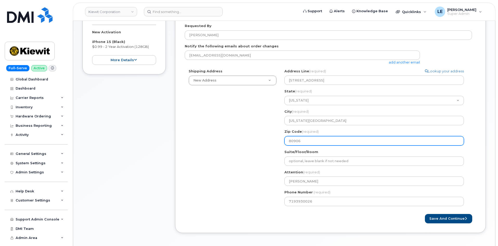
scroll to position [104, 0]
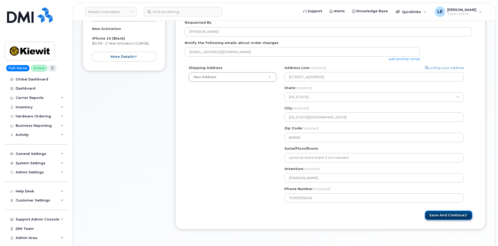
click at [444, 214] on button "Save and Continue" at bounding box center [448, 215] width 47 height 10
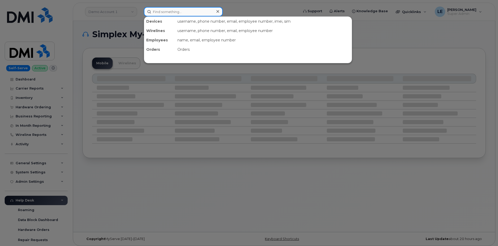
click at [185, 13] on input at bounding box center [183, 11] width 79 height 9
paste input "7786861439"
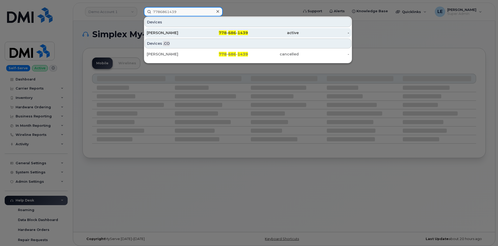
type input "7786861439"
click at [169, 31] on div "[PERSON_NAME]" at bounding box center [172, 32] width 51 height 5
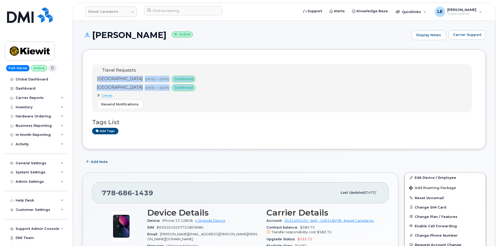
drag, startPoint x: 100, startPoint y: 74, endPoint x: 204, endPoint y: 88, distance: 104.7
click at [197, 88] on div "Travel Requests United Kingdom Oct 02, 2025 — Oct 13, 2025 confirmed Croatia Oc…" at bounding box center [147, 88] width 101 height 42
click at [197, 88] on div "Croatia Oct 02, 2025 — Oct 13, 2025 confirmed" at bounding box center [147, 87] width 101 height 7
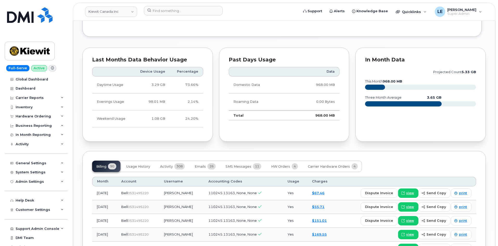
scroll to position [598, 0]
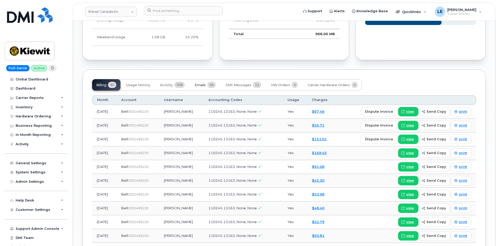
click at [203, 83] on span "Emails" at bounding box center [199, 85] width 11 height 4
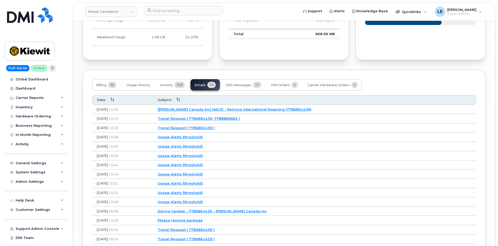
click at [225, 116] on link "Travel Request ( 7786861439, 7788860682 )" at bounding box center [199, 118] width 82 height 4
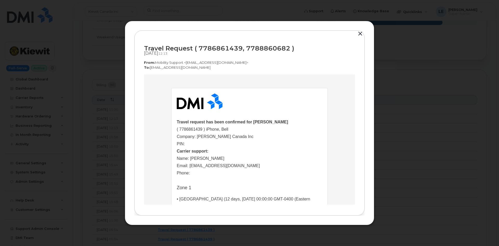
scroll to position [0, 0]
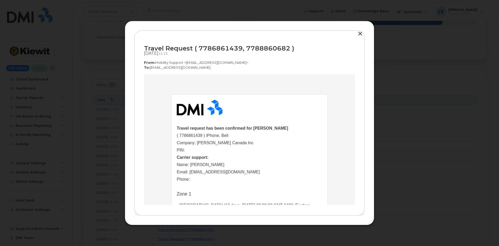
click at [360, 36] on button "button" at bounding box center [360, 33] width 8 height 7
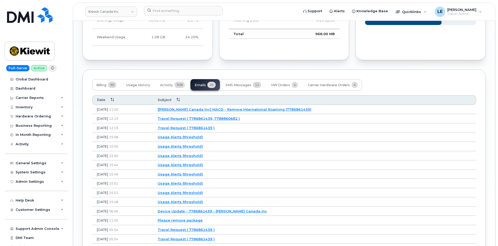
click at [236, 107] on link "[Kiewit Canada Inc] MACD - Remove International Roaming (7786861439)" at bounding box center [235, 109] width 154 height 4
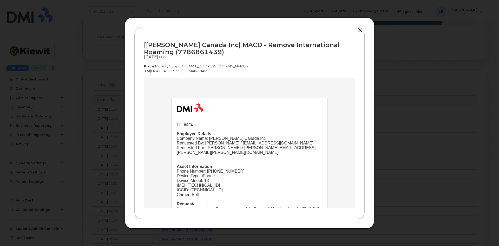
click at [359, 31] on button "button" at bounding box center [360, 30] width 8 height 7
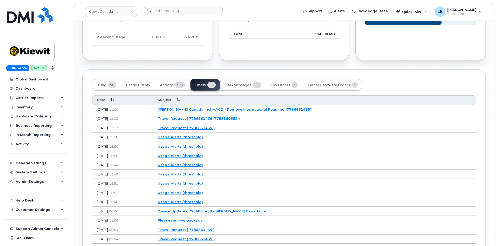
click at [193, 126] on link "Travel Request ( 7786861439 )" at bounding box center [186, 128] width 57 height 4
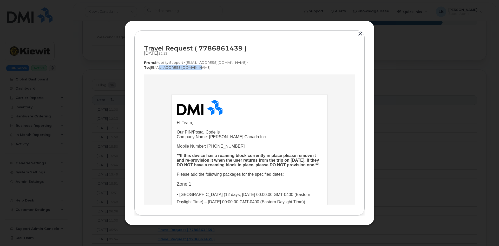
drag, startPoint x: 199, startPoint y: 67, endPoint x: 156, endPoint y: 68, distance: 42.9
click at [156, 68] on p "To:  wirelessbbmcare@bell.ca" at bounding box center [249, 67] width 211 height 5
click at [154, 63] on p "From:  Mobility Support <noreply@myserve.ca>" at bounding box center [249, 62] width 211 height 5
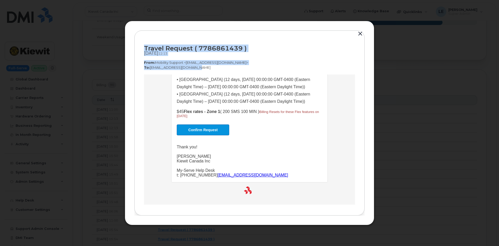
scroll to position [23, 0]
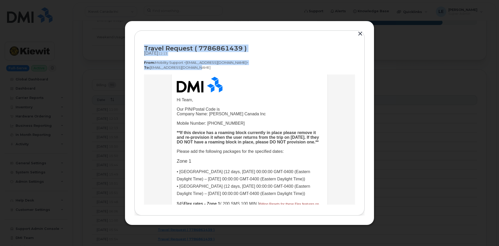
drag, startPoint x: 286, startPoint y: 121, endPoint x: 220, endPoint y: 118, distance: 66.6
copy div "Travel Request ( 7786861439 ) Oct 01, 2025  12:13 From:  Mobility Support <nore…"
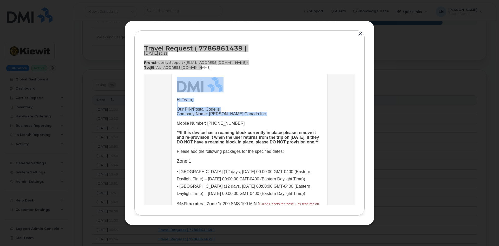
drag, startPoint x: 177, startPoint y: 87, endPoint x: 195, endPoint y: 114, distance: 32.2
click at [198, 116] on td "Hi Team, Our PIN/Postal Code is Company Name: Kiewit Canada Inc Mobile Number: …" at bounding box center [250, 172] width 156 height 203
click at [179, 92] on img at bounding box center [200, 85] width 46 height 16
click at [177, 86] on img at bounding box center [200, 85] width 46 height 16
click at [174, 84] on td "Hi Team, Our PIN/Postal Code is Company Name: Kiewit Canada Inc Mobile Number: …" at bounding box center [250, 172] width 156 height 203
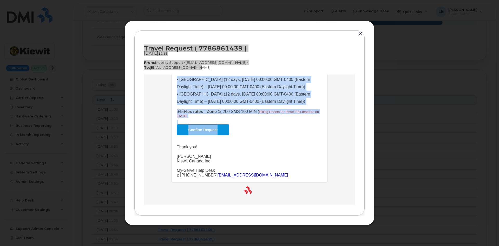
scroll to position [127, 0]
drag, startPoint x: 174, startPoint y: 83, endPoint x: 247, endPoint y: 136, distance: 89.8
click at [247, 136] on td "Hi Team, Our PIN/Postal Code is Company Name: Kiewit Canada Inc Mobile Number: …" at bounding box center [250, 80] width 156 height 203
copy td "Hi Team, Our PIN/Postal Code is Company Name: Kiewit Canada Inc Mobile Number: …"
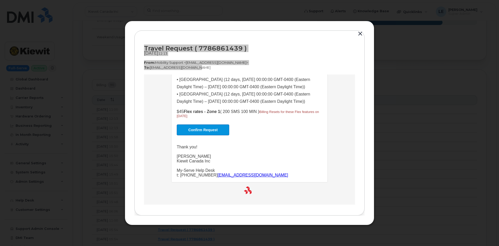
click at [166, 114] on td "Hi Team, Our PIN/Postal Code is Company Name: Kiewit Canada Inc Mobile Number: …" at bounding box center [249, 81] width 211 height 245
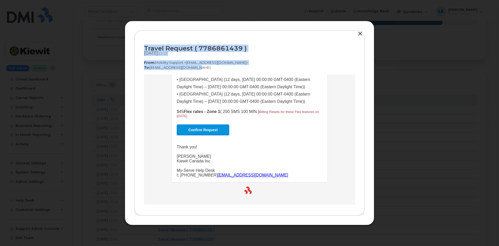
click at [199, 69] on p "To:  wirelessbbmcare@bell.ca" at bounding box center [249, 67] width 211 height 5
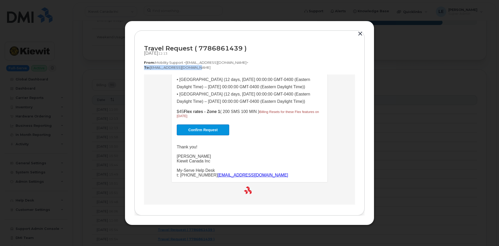
drag, startPoint x: 197, startPoint y: 67, endPoint x: 145, endPoint y: 68, distance: 51.7
click at [145, 68] on p "To:  wirelessbbmcare@bell.ca" at bounding box center [249, 67] width 211 height 5
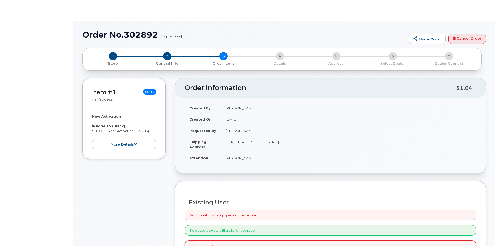
radio input "true"
select select
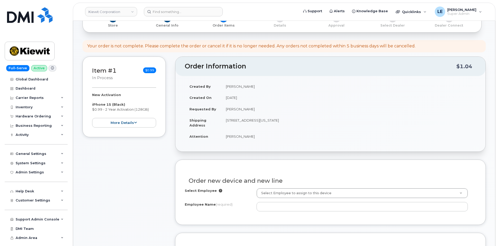
scroll to position [156, 0]
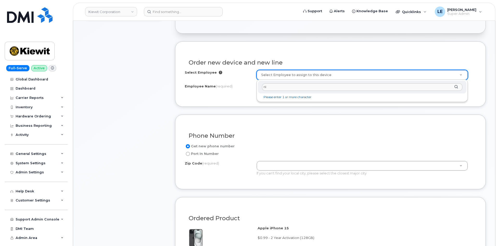
type input "n"
click at [278, 94] on div "Please enter 3 or more characters" at bounding box center [361, 91] width 211 height 22
click at [278, 87] on input "text" at bounding box center [362, 87] width 200 height 8
paste input "[PERSON_NAME]"
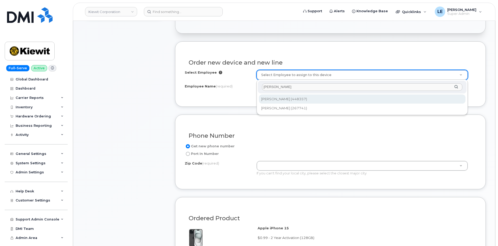
type input "[PERSON_NAME]"
type input "2157337"
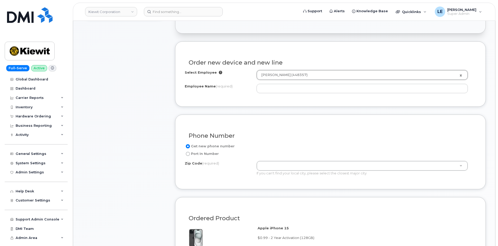
type input "[PERSON_NAME]"
type input "2401 Picadilly Rd"
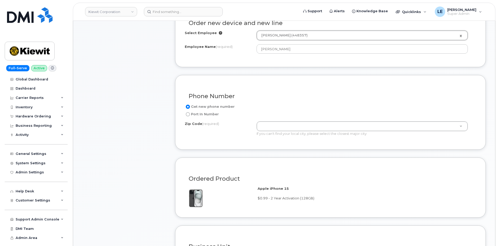
scroll to position [208, 0]
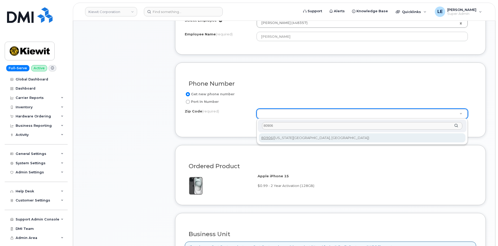
type input "80906"
type input "80906 (Colorado Springs, CO)"
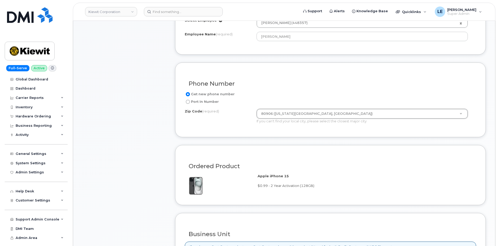
click at [250, 136] on div "Phone Number Get new phone number Port In Number Zip Code (required) 80906 (Col…" at bounding box center [330, 99] width 310 height 75
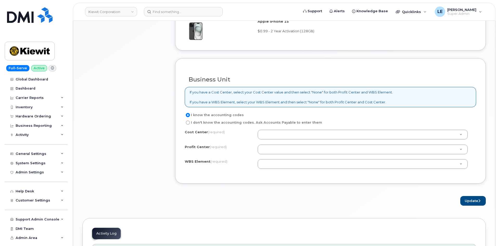
scroll to position [364, 0]
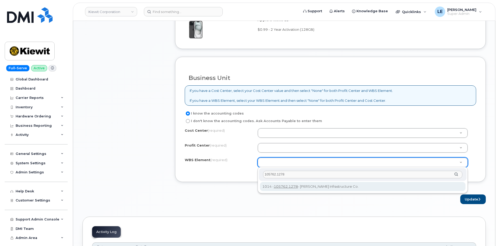
type input "105762.1278"
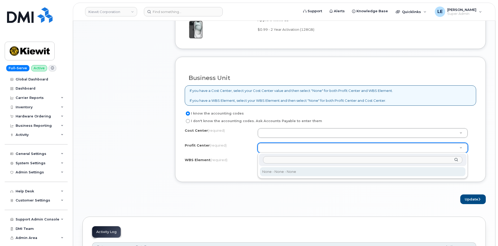
select select "None"
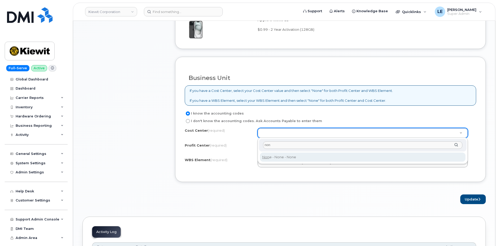
type input "non"
type input "None"
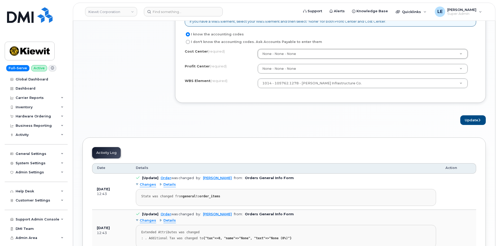
scroll to position [442, 0]
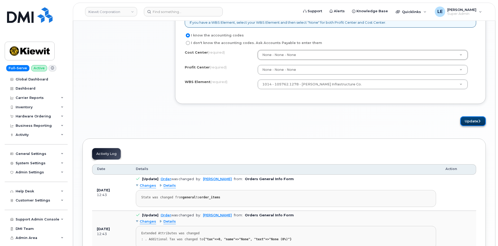
click at [471, 122] on button "Update" at bounding box center [472, 121] width 25 height 10
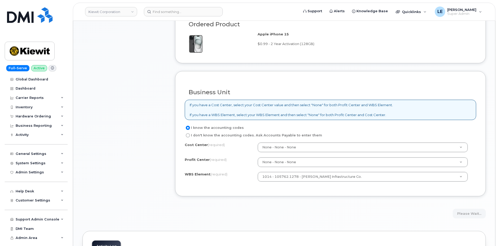
scroll to position [338, 0]
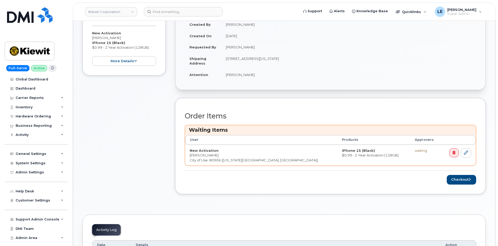
scroll to position [130, 0]
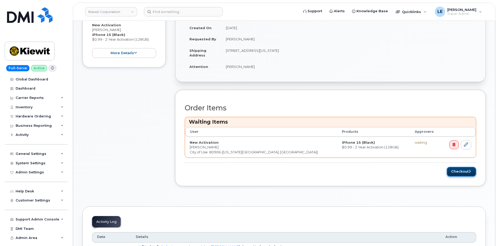
click at [463, 174] on button "Checkout" at bounding box center [460, 172] width 29 height 10
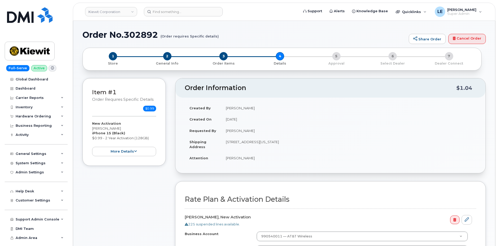
click at [186, 125] on td "Requested By" at bounding box center [203, 130] width 36 height 11
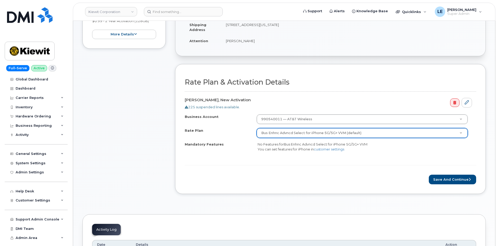
scroll to position [156, 0]
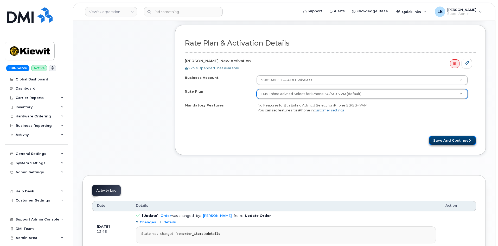
click at [431, 137] on button "Save and Continue" at bounding box center [451, 140] width 47 height 10
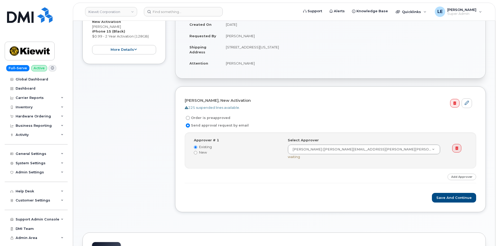
scroll to position [104, 0]
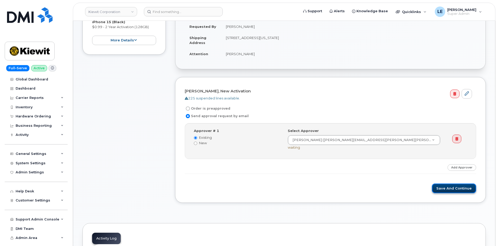
click at [446, 191] on button "Save and Continue" at bounding box center [454, 188] width 44 height 10
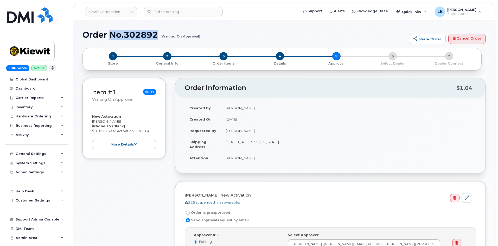
drag, startPoint x: 159, startPoint y: 35, endPoint x: 112, endPoint y: 36, distance: 47.1
click at [112, 36] on h1 "Order No.302892 (Waiting On Approval)" at bounding box center [243, 34] width 323 height 9
copy h1 "No.302892"
click at [222, 58] on span "3" at bounding box center [223, 56] width 8 height 8
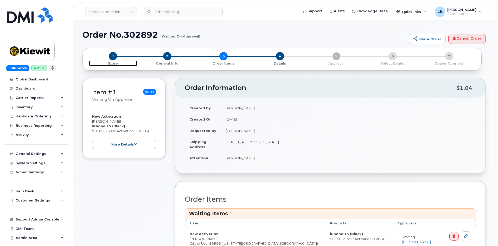
click at [116, 55] on span "1" at bounding box center [113, 56] width 8 height 8
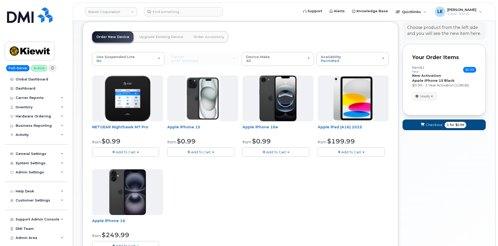
drag, startPoint x: 205, startPoint y: 30, endPoint x: 200, endPoint y: 36, distance: 8.0
click at [205, 30] on div "Order New Device Upgrade Existing Device Order Accessory Order new device and n…" at bounding box center [240, 179] width 316 height 314
click at [200, 36] on link "Order Accessory" at bounding box center [208, 36] width 39 height 11
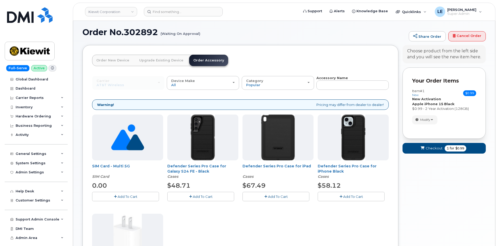
scroll to position [26, 0]
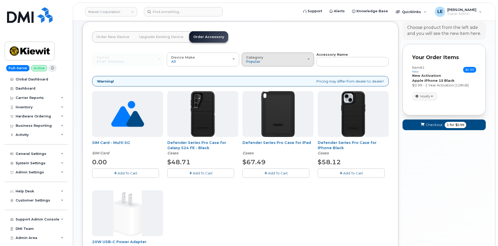
click at [281, 57] on div "Category Popular" at bounding box center [277, 59] width 63 height 8
click at [279, 41] on header "Order New Device Upgrade Existing Device Order Accessory Order new device and n…" at bounding box center [240, 41] width 296 height 21
click at [270, 66] on button "Category Popular" at bounding box center [278, 60] width 72 height 14
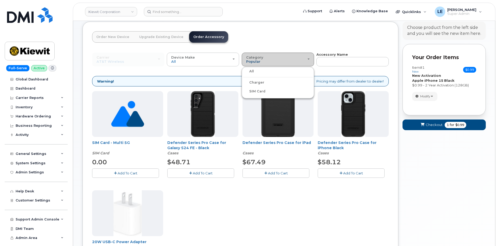
click at [255, 83] on label "Charger" at bounding box center [253, 82] width 21 height 6
click at [0, 0] on input "Charger" at bounding box center [0, 0] width 0 height 0
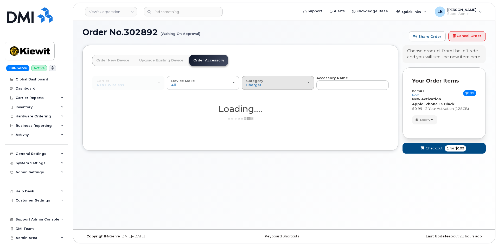
scroll to position [10, 0]
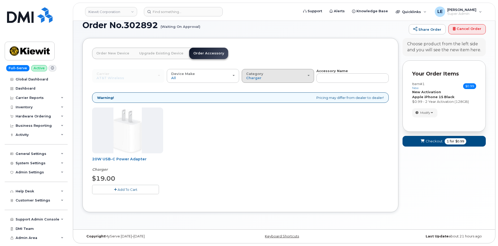
click at [263, 78] on div "Category Charger" at bounding box center [277, 76] width 63 height 8
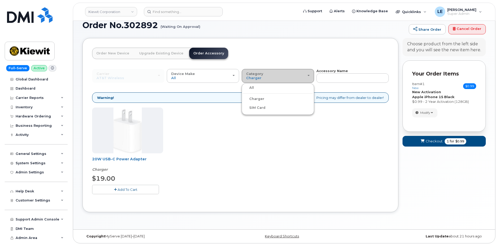
click at [263, 78] on div "Category Charger" at bounding box center [277, 76] width 63 height 8
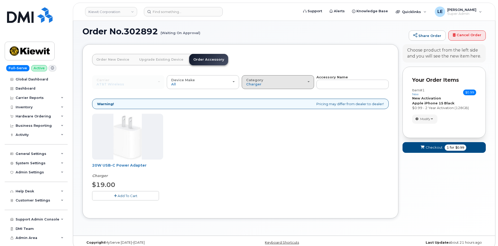
scroll to position [0, 0]
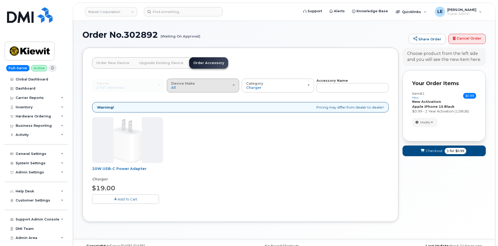
click at [203, 82] on div "Device Make All Android iPhone Tablet" at bounding box center [202, 85] width 63 height 8
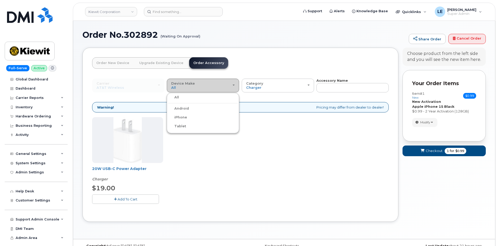
drag, startPoint x: 203, startPoint y: 82, endPoint x: 213, endPoint y: 83, distance: 9.7
click at [202, 83] on div "Device Make All Android iPhone Tablet" at bounding box center [202, 85] width 63 height 8
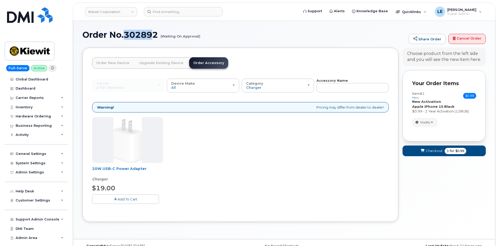
drag, startPoint x: 126, startPoint y: 36, endPoint x: 156, endPoint y: 36, distance: 30.2
click at [156, 36] on h1 "Order No.302892 (Waiting On Approval)" at bounding box center [243, 34] width 323 height 9
copy h1 "302892"
click at [170, 14] on input at bounding box center [183, 11] width 79 height 9
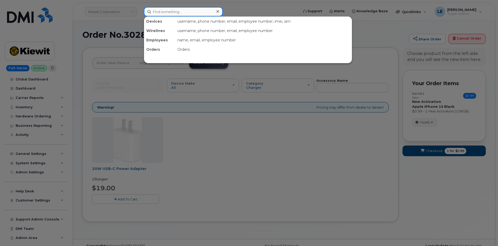
paste input "302892"
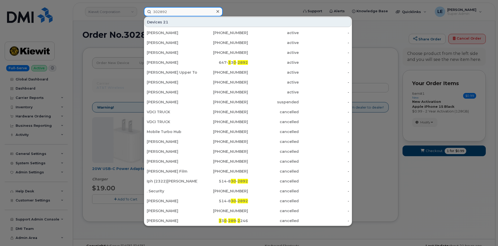
type input "302892"
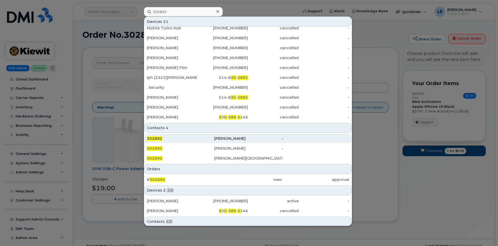
scroll to position [115, 0]
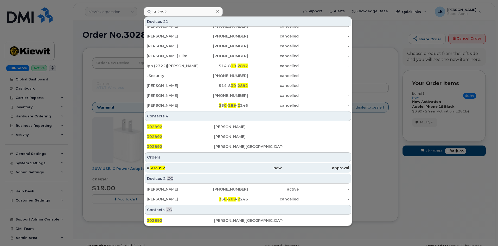
click at [173, 165] on div "# 302892" at bounding box center [180, 167] width 67 height 9
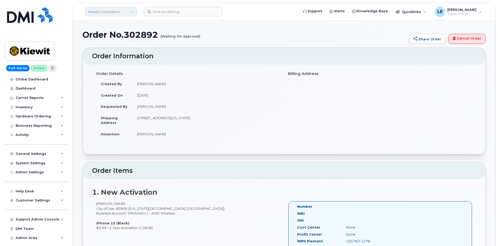
click at [100, 14] on link "Kiewit Corporation" at bounding box center [111, 11] width 52 height 9
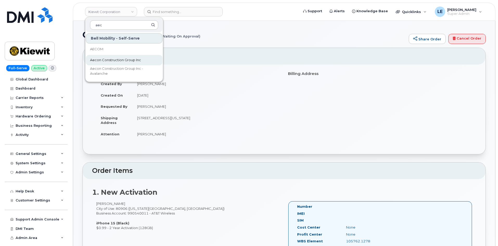
type input "aec"
click at [122, 61] on span "Aecon Construction Group Inc" at bounding box center [115, 59] width 51 height 5
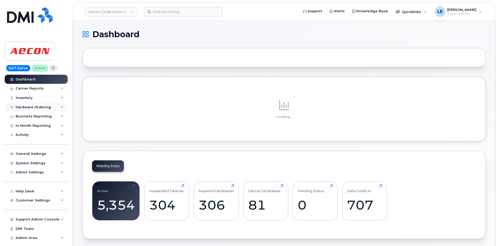
click at [33, 103] on div "Hardware Ordering" at bounding box center [36, 106] width 63 height 9
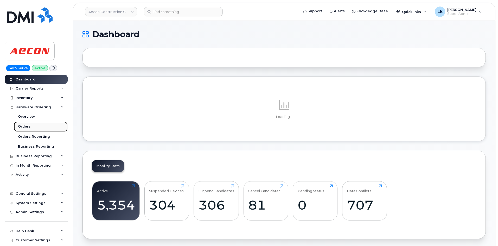
click at [30, 127] on link "Orders" at bounding box center [41, 126] width 54 height 10
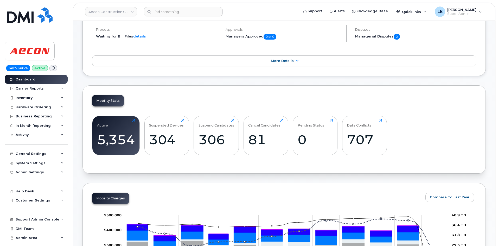
drag, startPoint x: 87, startPoint y: 183, endPoint x: 80, endPoint y: 182, distance: 7.1
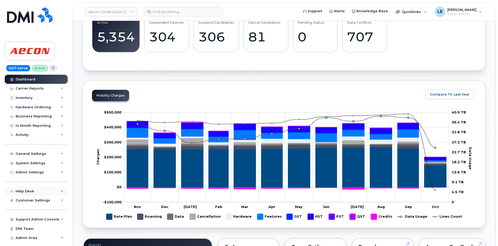
scroll to position [182, 0]
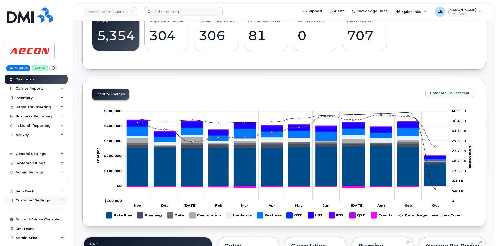
click at [37, 200] on span "Customer Settings" at bounding box center [33, 200] width 35 height 4
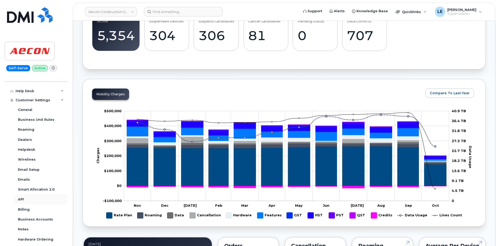
scroll to position [104, 0]
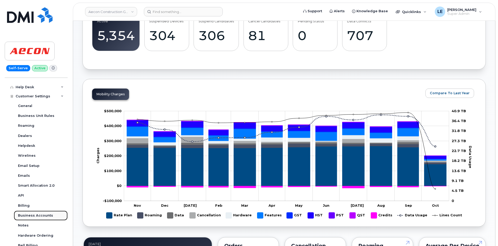
click at [29, 215] on div "Business Accounts" at bounding box center [35, 215] width 35 height 5
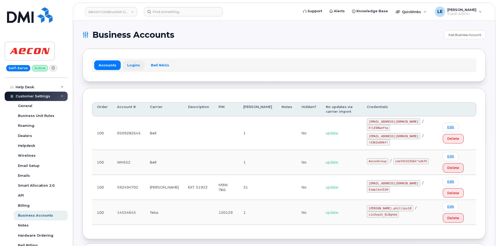
click at [130, 65] on link "Logins" at bounding box center [134, 64] width 22 height 9
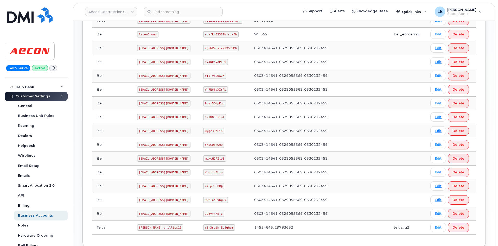
scroll to position [234, 0]
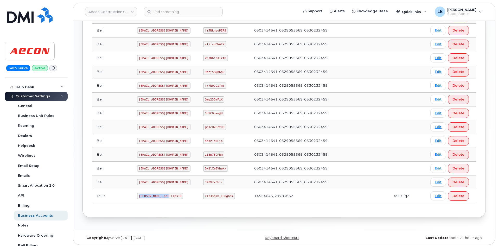
drag, startPoint x: 122, startPoint y: 195, endPoint x: 149, endPoint y: 195, distance: 27.0
click at [149, 195] on code "Taylor.phillips10" at bounding box center [160, 196] width 46 height 6
copy code "Taylor.phillips10"
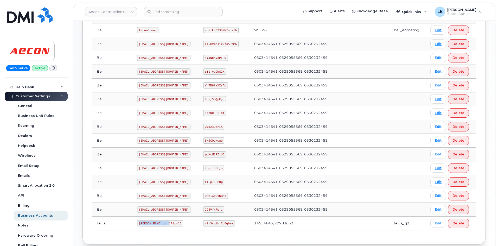
scroll to position [236, 0]
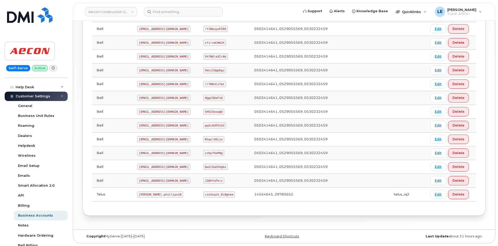
click at [203, 193] on code "cin3sqih_EL8ghem" at bounding box center [219, 194] width 32 height 6
drag, startPoint x: 198, startPoint y: 194, endPoint x: 223, endPoint y: 195, distance: 25.0
click at [223, 195] on code "cin3sqih_EL8ghem" at bounding box center [219, 194] width 32 height 6
copy code "cin3sqih_EL8ghem"
click at [163, 9] on input at bounding box center [183, 11] width 79 height 9
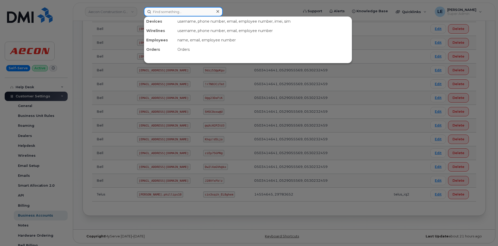
paste input "(402) 690-8471"
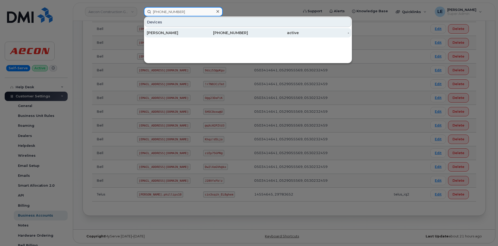
type input "(402) 690-8471"
click at [181, 35] on div "[PERSON_NAME]" at bounding box center [172, 32] width 51 height 9
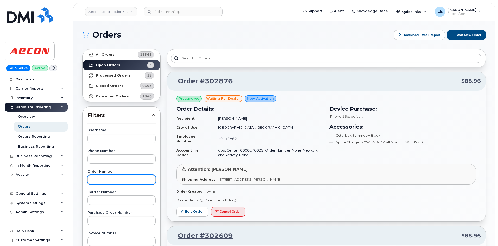
click at [99, 177] on input "text" at bounding box center [121, 179] width 68 height 9
paste input "302876"
type input "302876"
click at [191, 211] on link "Edit Order" at bounding box center [192, 212] width 32 height 10
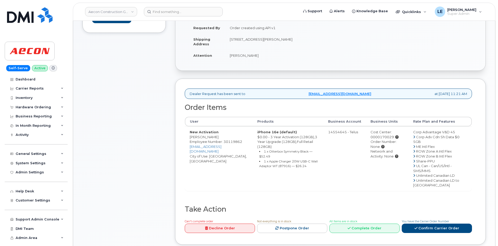
scroll to position [130, 0]
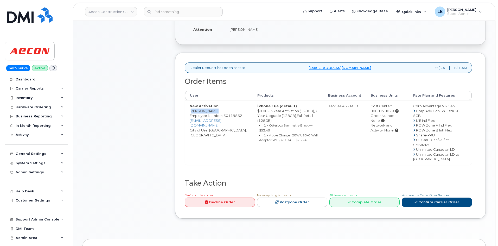
drag, startPoint x: 214, startPoint y: 106, endPoint x: 186, endPoint y: 106, distance: 27.3
click at [186, 106] on td "New Activation Upkar Hundal Employee Number: 30119862 uhundal@aecon.com City of…" at bounding box center [219, 132] width 68 height 64
copy td "Upkar Hundal"
drag, startPoint x: 209, startPoint y: 126, endPoint x: 221, endPoint y: 125, distance: 12.0
click at [221, 125] on td "New Activation Upkar Hundal Employee Number: 30119862 uhundal@aecon.com City of…" at bounding box center [219, 132] width 68 height 64
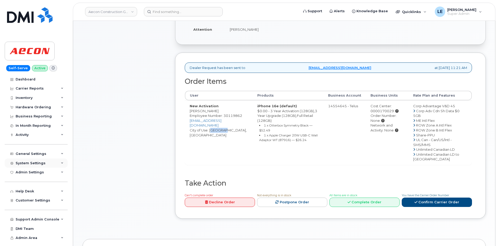
copy td "Toronto"
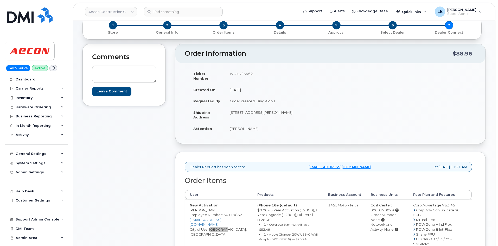
scroll to position [26, 0]
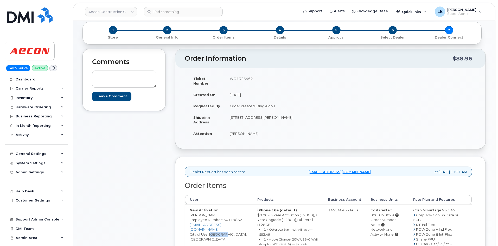
drag, startPoint x: 231, startPoint y: 80, endPoint x: 253, endPoint y: 80, distance: 22.1
click at [253, 80] on td "WO1325462" at bounding box center [275, 81] width 101 height 16
copy td "WO1325462"
drag, startPoint x: 229, startPoint y: 128, endPoint x: 254, endPoint y: 128, distance: 25.0
click at [254, 128] on td "Upkar Hundal" at bounding box center [275, 133] width 101 height 11
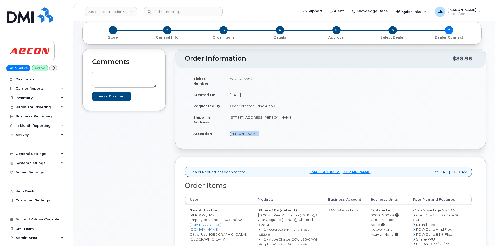
copy td "Upkar Hundal"
drag, startPoint x: 230, startPoint y: 112, endPoint x: 318, endPoint y: 112, distance: 87.9
click at [318, 112] on td "20 Carlson Court suite 105 Etobicoke ON M9W 7K6" at bounding box center [275, 120] width 101 height 16
copy td "20 Carlson Court suite 105 Etobicoke ON M9W 7K6"
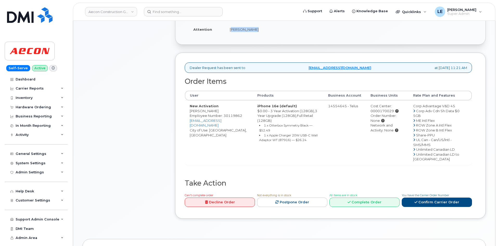
scroll to position [156, 0]
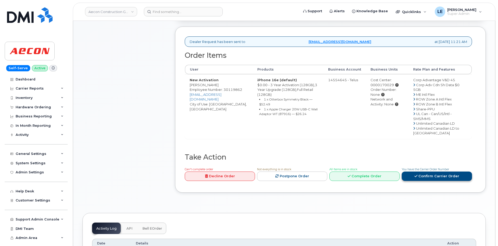
click at [460, 181] on link "Confirm Carrier Order" at bounding box center [436, 176] width 70 height 10
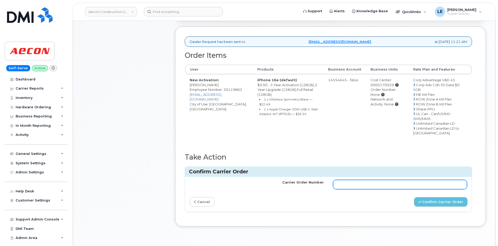
click at [367, 189] on input "Carrier Order Number" at bounding box center [400, 184] width 134 height 9
paste input "TL60037639"
type input "TL60037639"
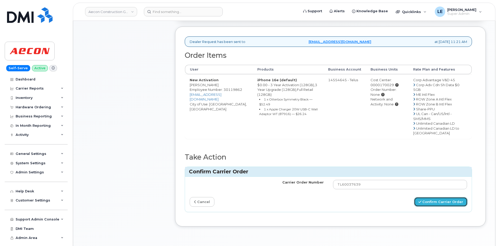
click at [428, 205] on button "Confirm Carrier Order" at bounding box center [441, 202] width 54 height 10
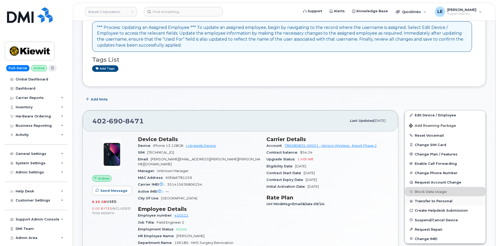
scroll to position [52, 0]
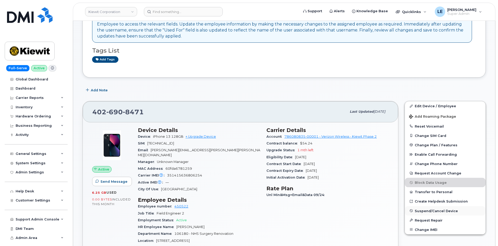
click at [433, 211] on span "Suspend/Cancel Device" at bounding box center [435, 210] width 43 height 4
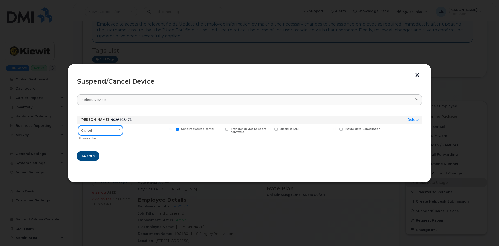
click at [96, 128] on select "Cancel Suspend - Reduced Rate Suspend - Full Rate Suspend - Lost Device/Stolen …" at bounding box center [100, 130] width 45 height 9
select select "[object Object]"
click at [78, 126] on select "Cancel Suspend - Reduced Rate Suspend - Full Rate Suspend - Lost Device/Stolen …" at bounding box center [100, 130] width 45 height 9
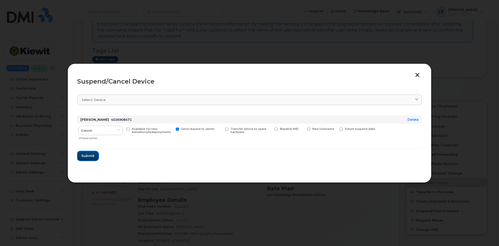
click at [93, 157] on span "Submit" at bounding box center [87, 155] width 13 height 5
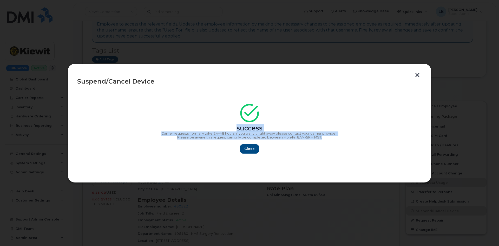
drag, startPoint x: 341, startPoint y: 137, endPoint x: 159, endPoint y: 107, distance: 184.6
click at [159, 107] on div "success Carrier requests normally take 24–48 hours, if you want it right away p…" at bounding box center [249, 130] width 345 height 47
copy div "success Carrier requests normally take 24–48 hours, if you want it right away p…"
click at [244, 150] on button "Close" at bounding box center [249, 148] width 19 height 9
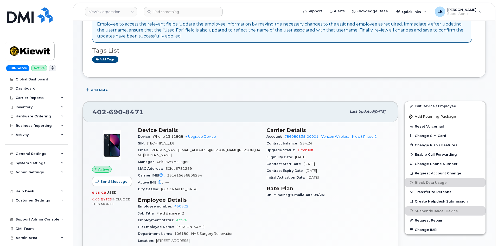
click at [233, 217] on div "Employment Status Active" at bounding box center [199, 220] width 122 height 7
